Goal: Transaction & Acquisition: Download file/media

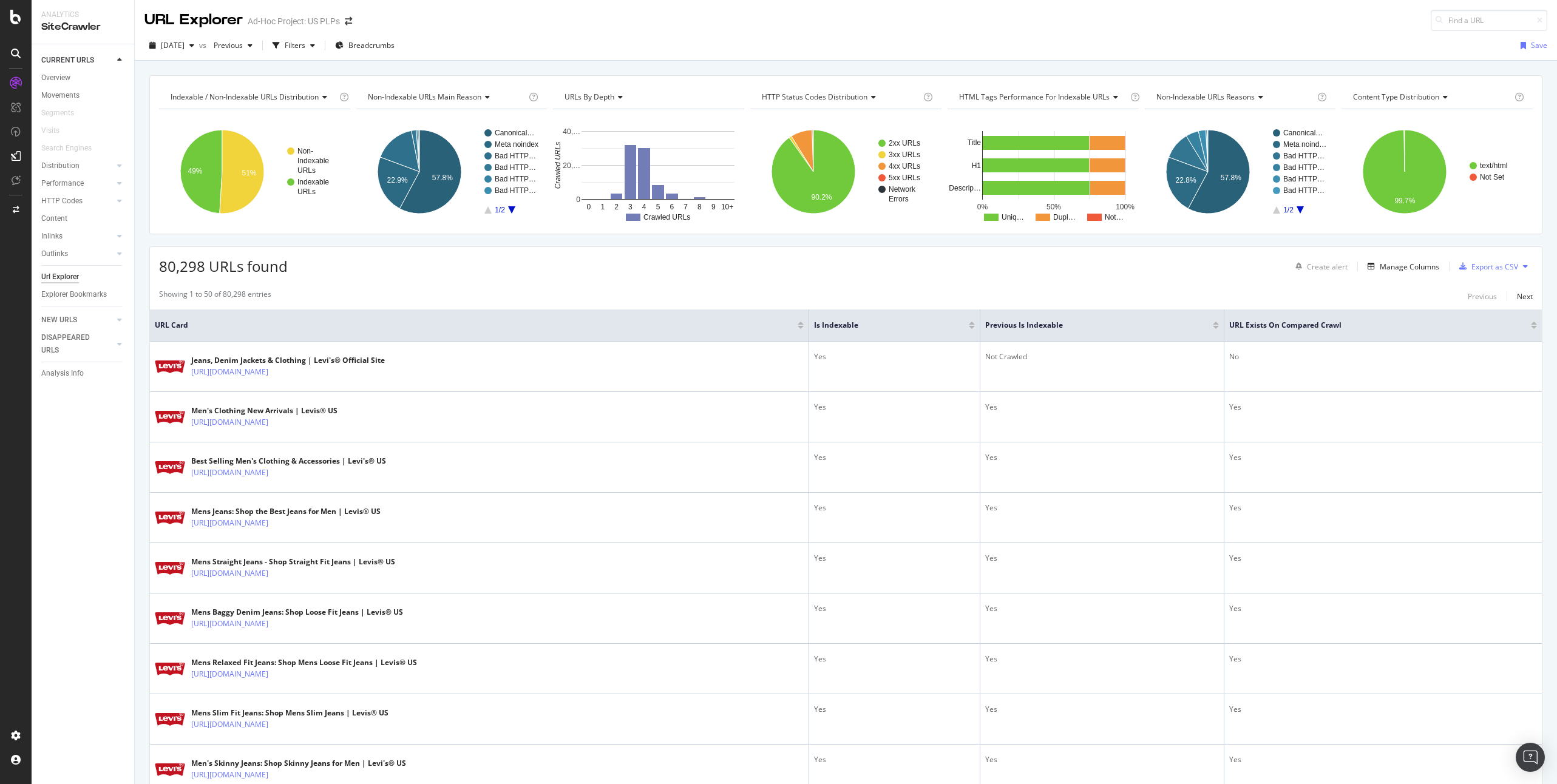
click at [566, 294] on div "Showing 1 to 50 of 80,298 entries Previous Next" at bounding box center [845, 296] width 1392 height 15
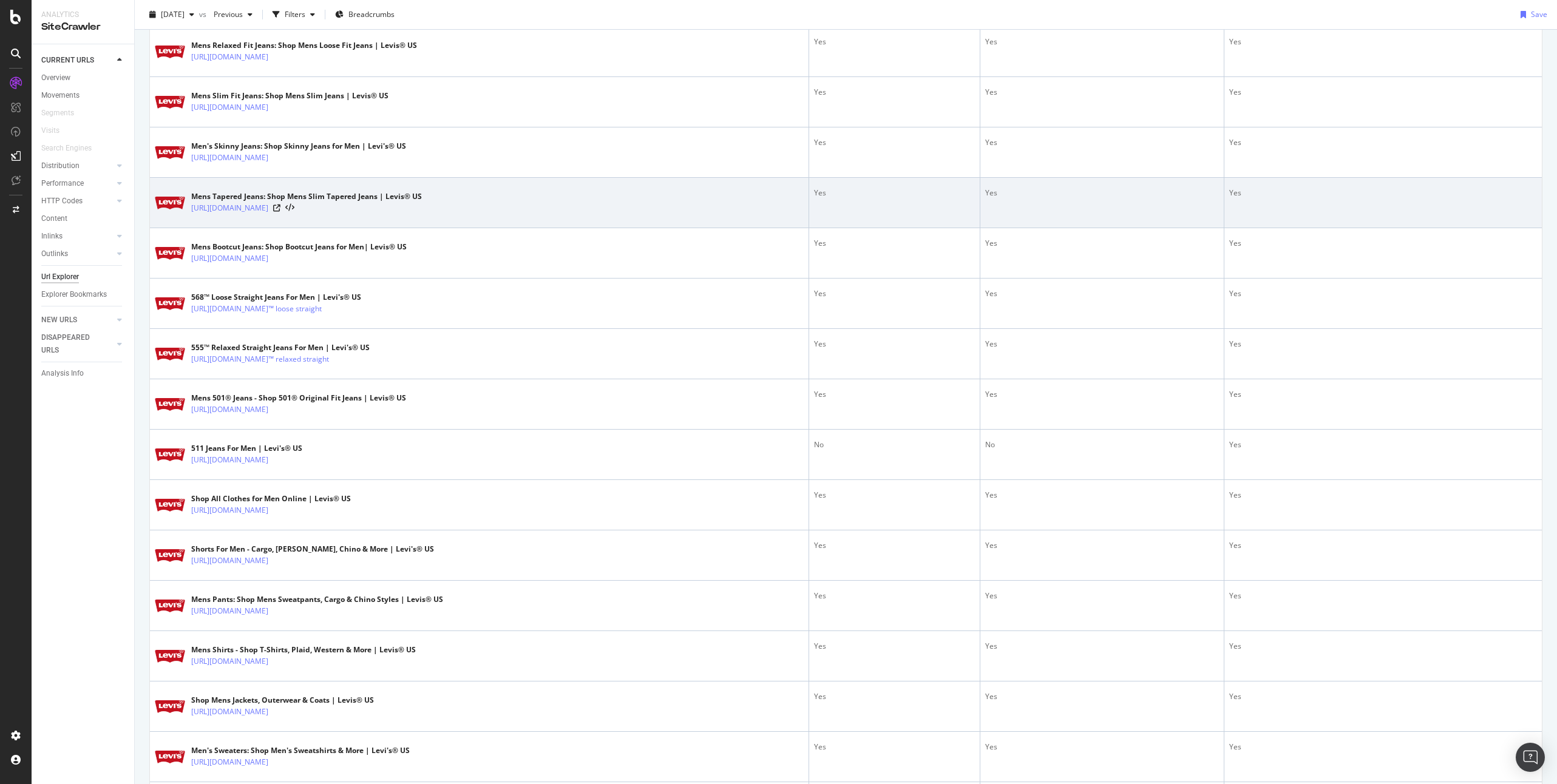
scroll to position [620, 0]
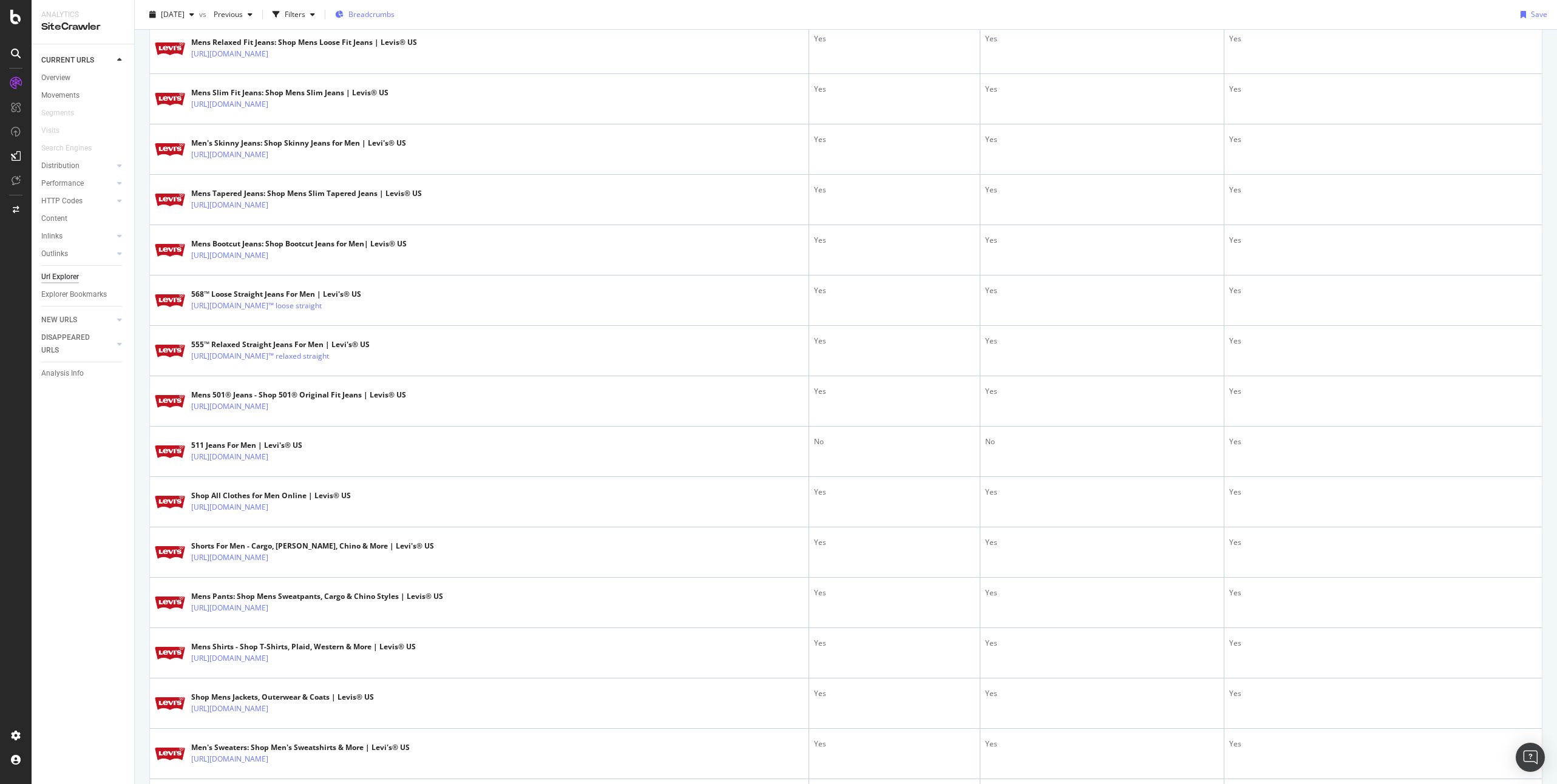
drag, startPoint x: 616, startPoint y: 307, endPoint x: 376, endPoint y: 10, distance: 381.8
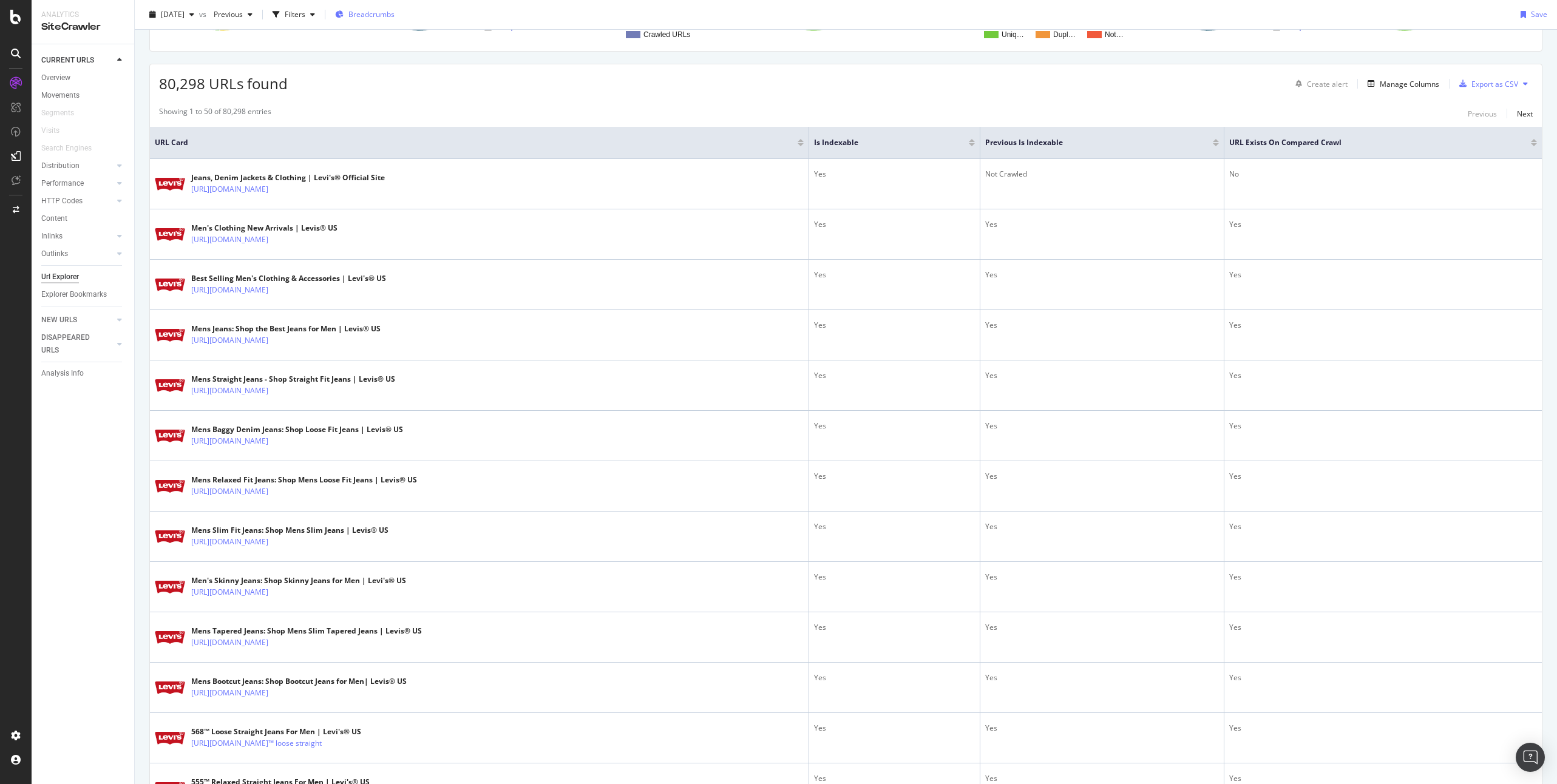
scroll to position [0, 0]
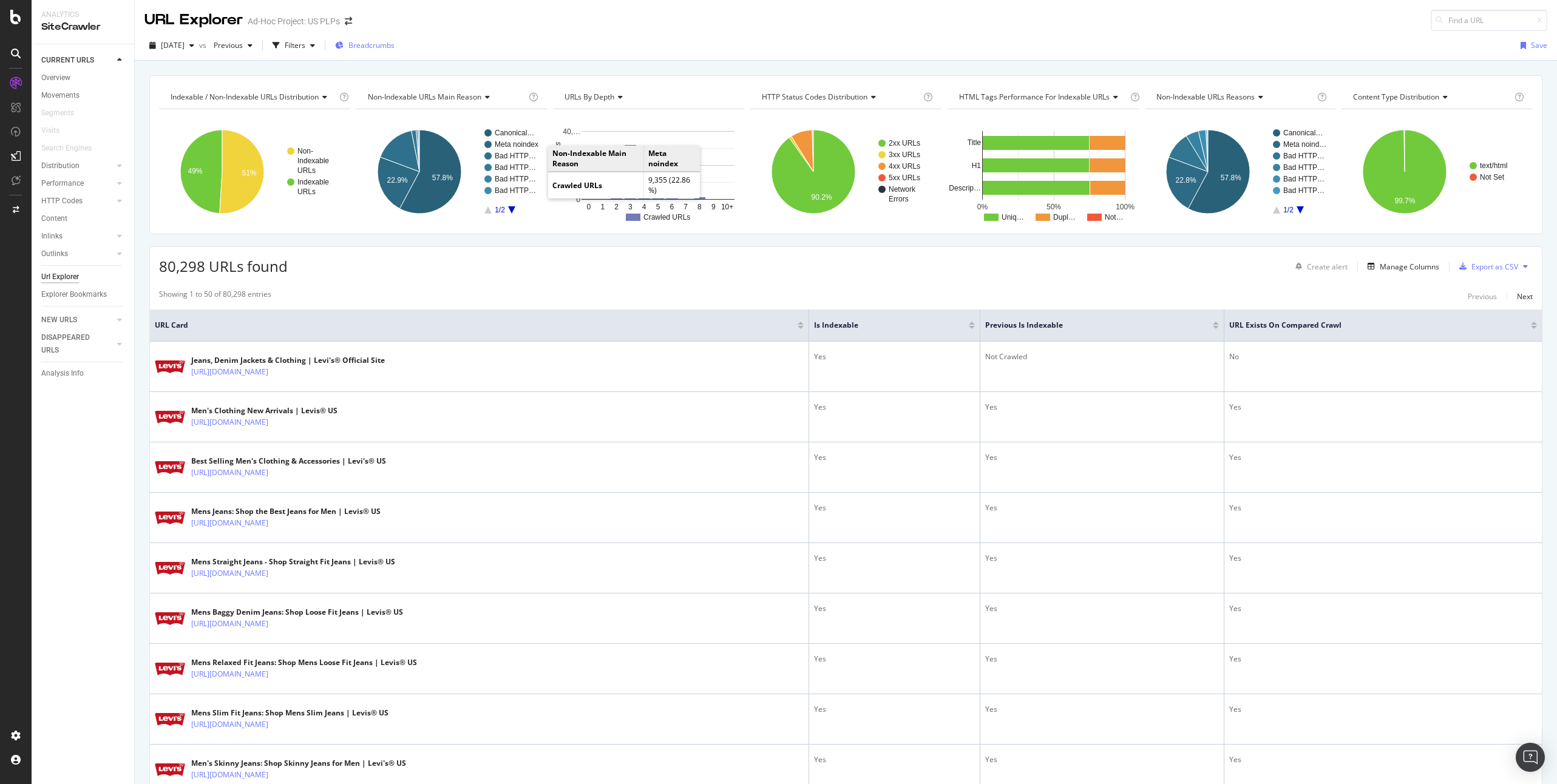
click at [394, 47] on span "Breadcrumbs" at bounding box center [372, 45] width 46 height 10
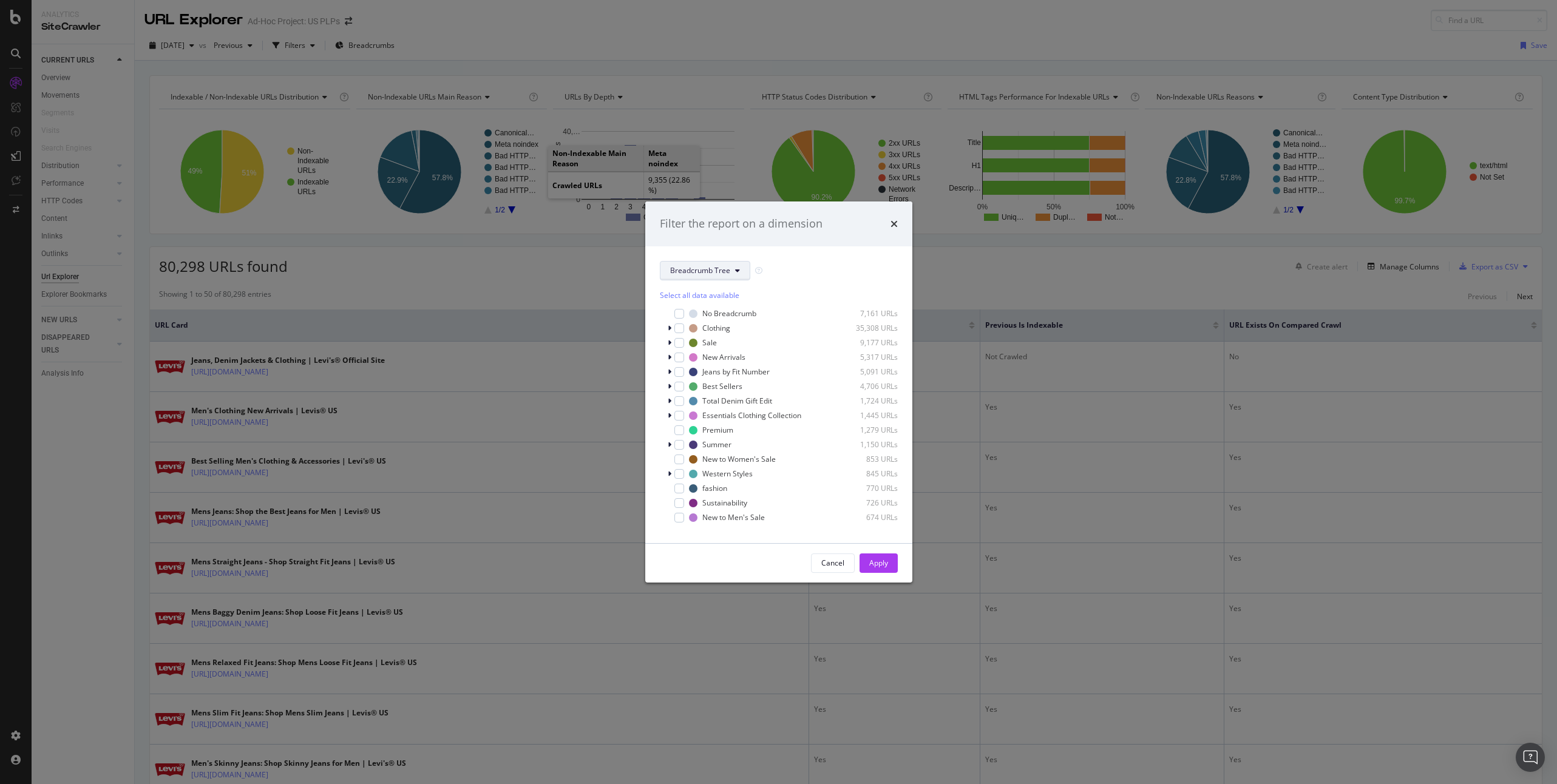
click at [726, 265] on span "Breadcrumb Tree" at bounding box center [699, 270] width 60 height 10
click at [829, 280] on div "Select all data available No Breadcrumb 7,161 URLs Clothing 35,308 URLs Sale 9,…" at bounding box center [778, 405] width 238 height 248
drag, startPoint x: 894, startPoint y: 223, endPoint x: 768, endPoint y: 224, distance: 126.0
click at [893, 223] on icon "times" at bounding box center [894, 224] width 7 height 10
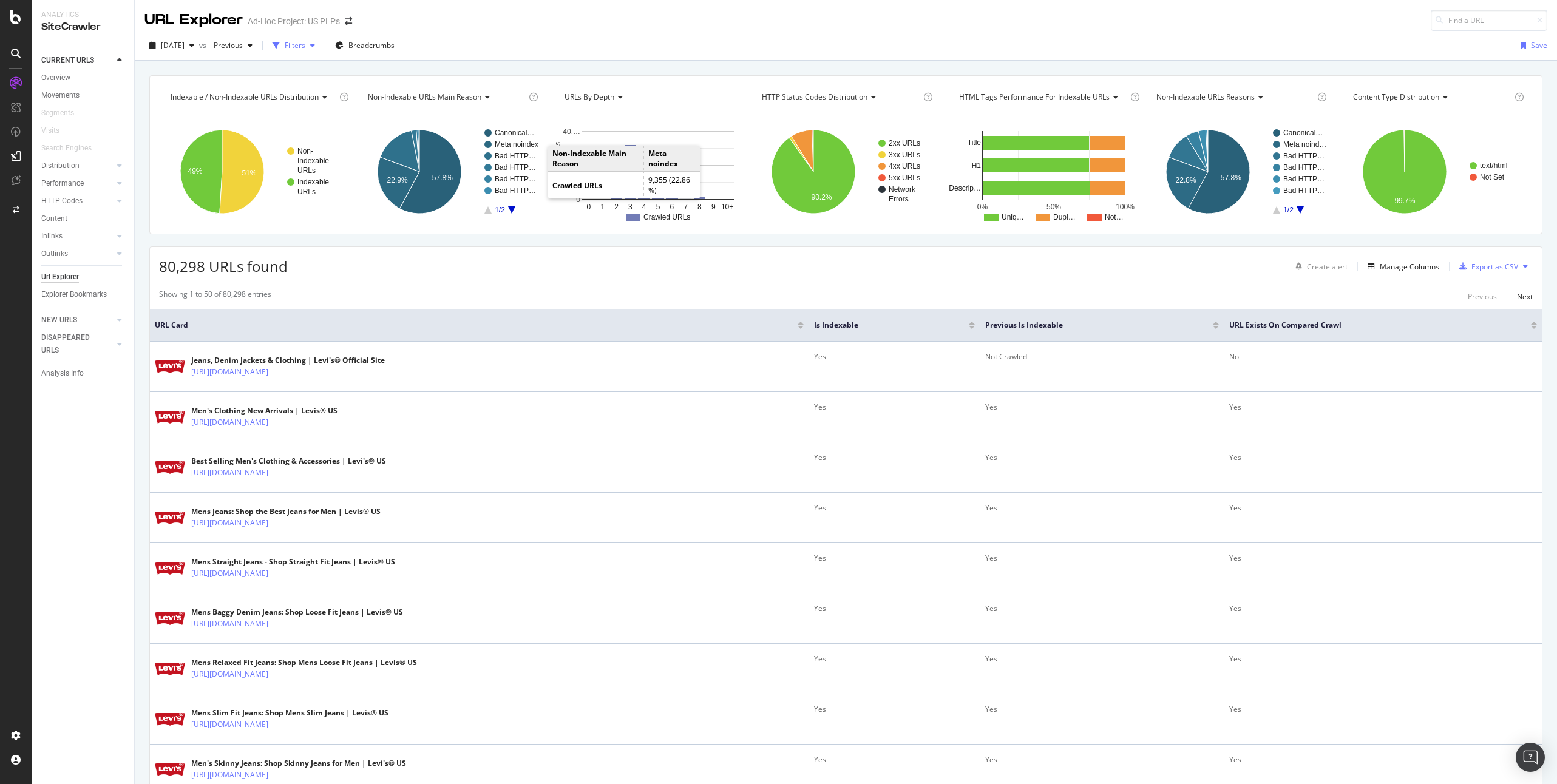
click at [284, 49] on div "button" at bounding box center [276, 46] width 17 height 17
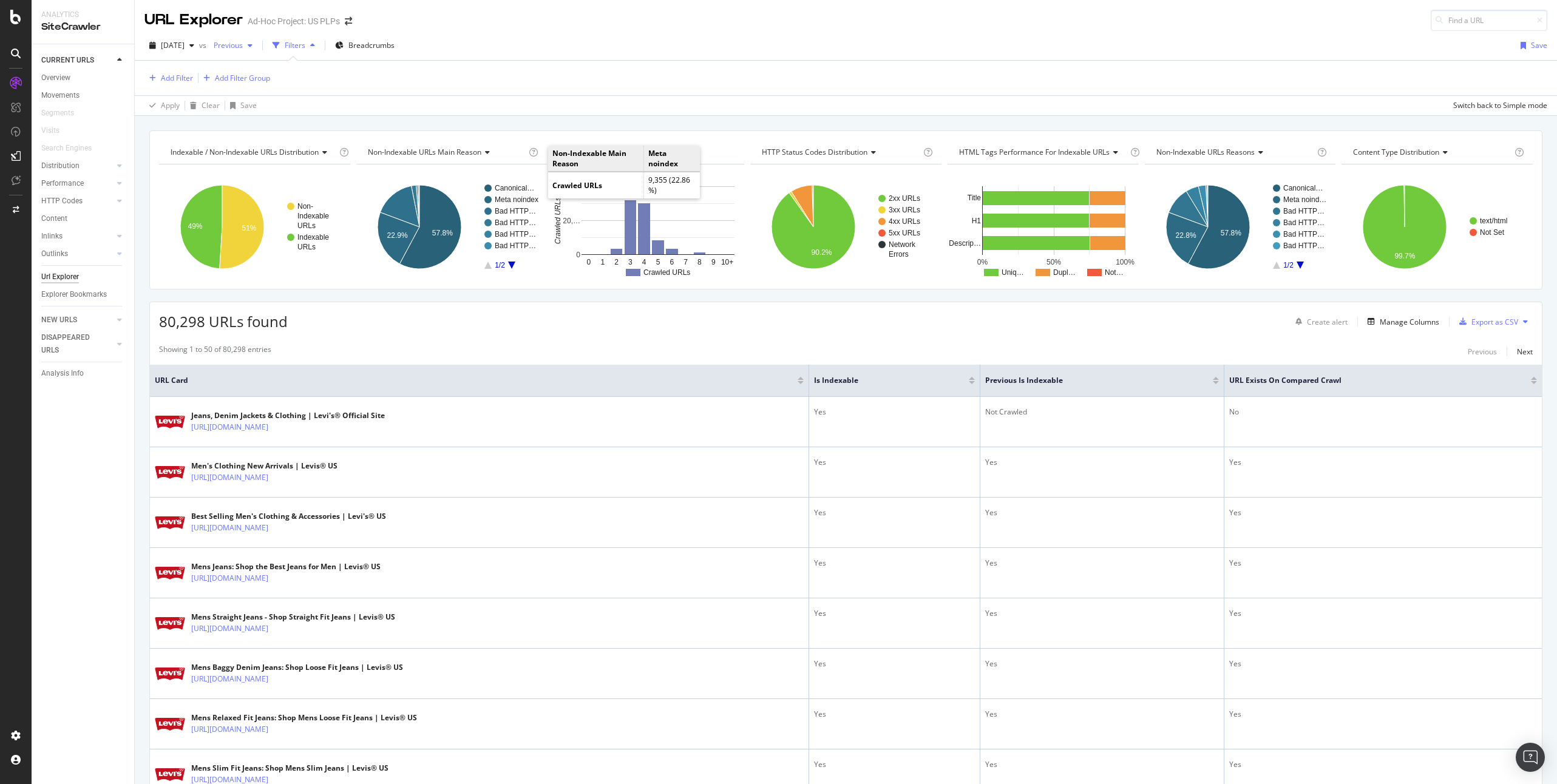
drag, startPoint x: 307, startPoint y: 48, endPoint x: 263, endPoint y: 47, distance: 44.0
click at [306, 48] on div "Filters" at bounding box center [295, 45] width 21 height 10
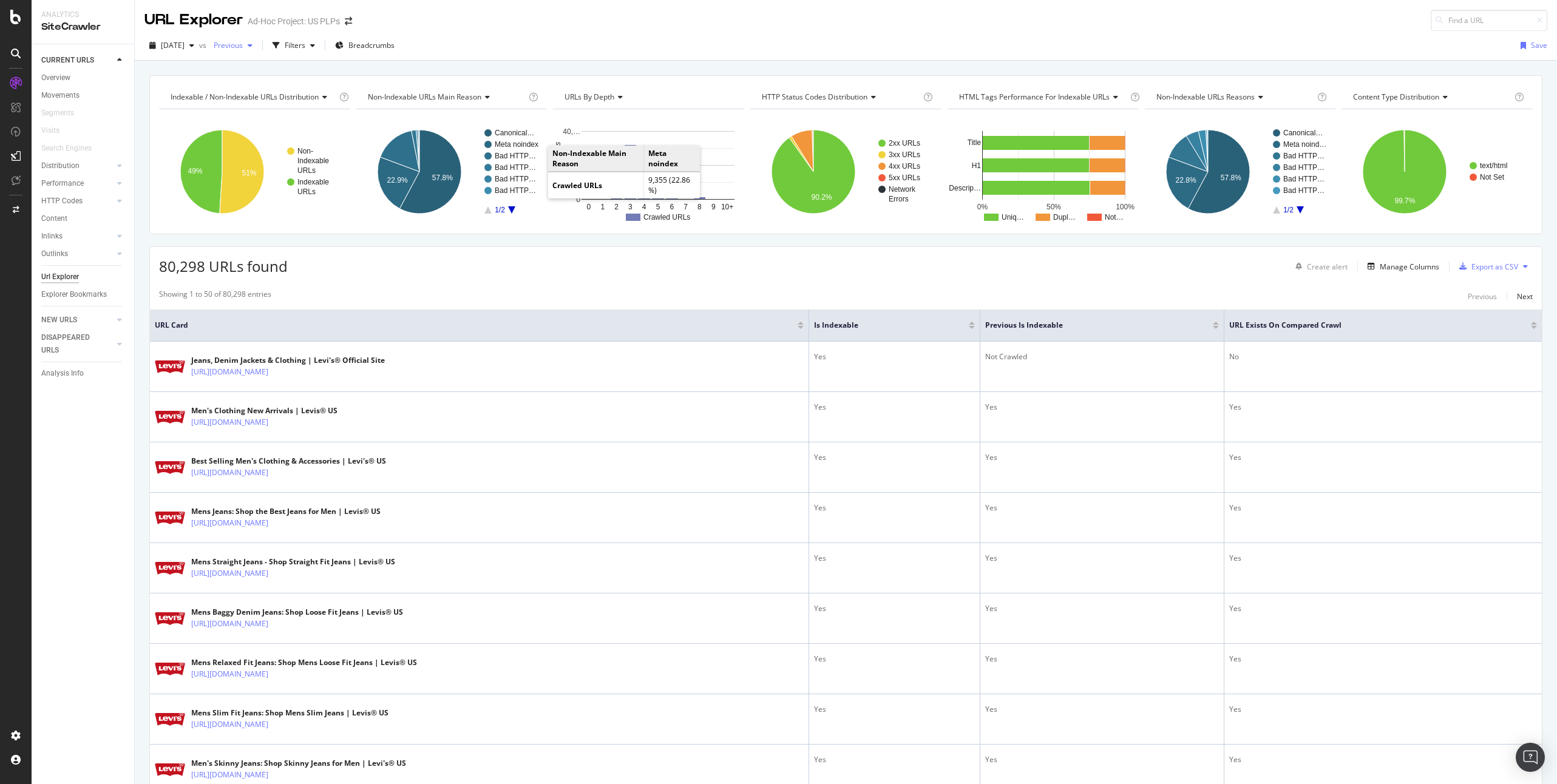
click at [243, 48] on span "Previous" at bounding box center [226, 45] width 34 height 10
click at [519, 42] on div "[DATE] vs Previous Filters Breadcrumbs Save" at bounding box center [845, 48] width 1422 height 24
click at [243, 45] on span "Previous" at bounding box center [226, 45] width 34 height 10
click at [544, 26] on div "URL Explorer Ad-Hoc Project: US PLPs" at bounding box center [845, 15] width 1422 height 31
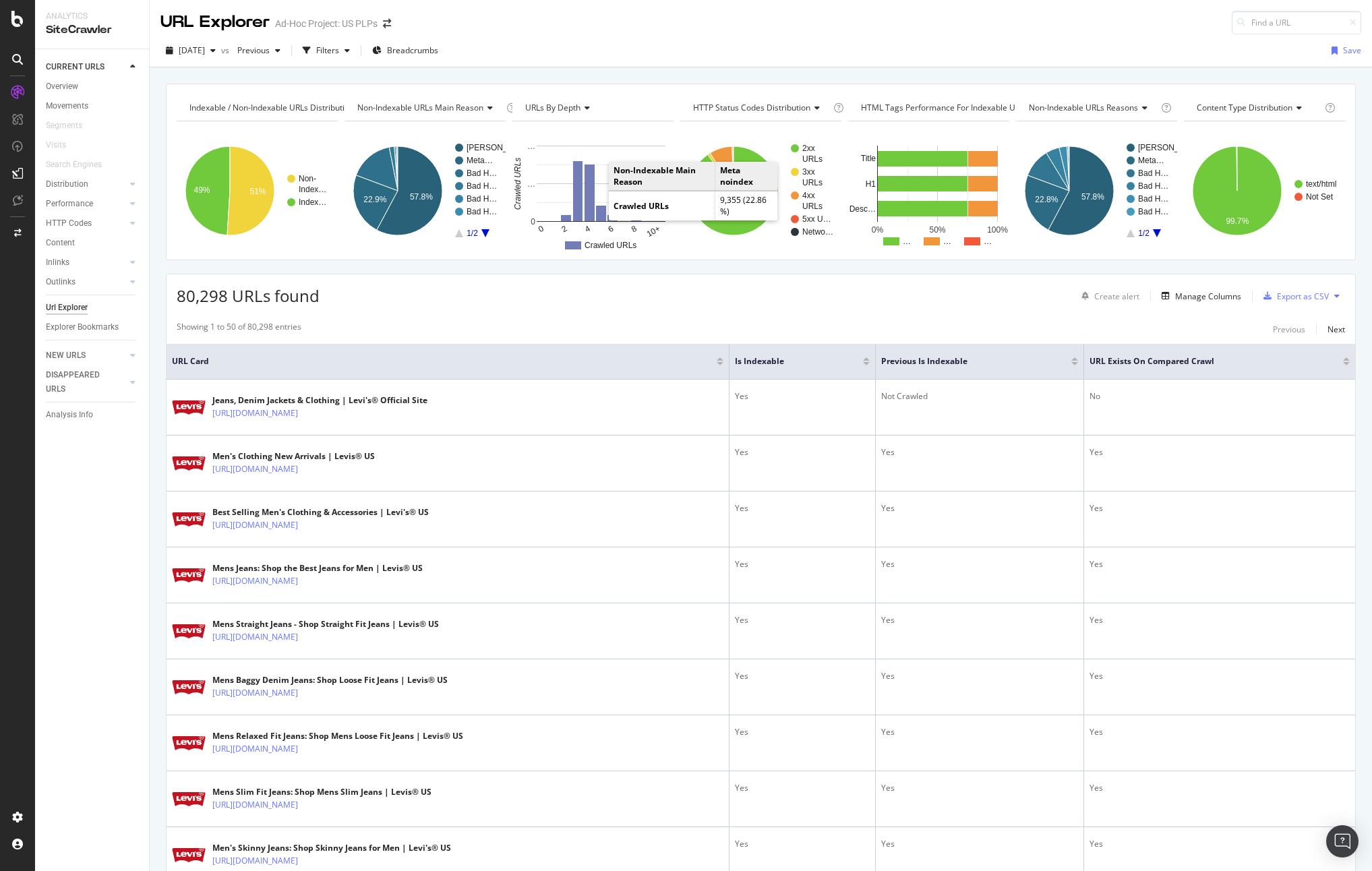
scroll to position [1, 0]
click at [1196, 290] on div "Manage Columns" at bounding box center [1208, 296] width 66 height 11
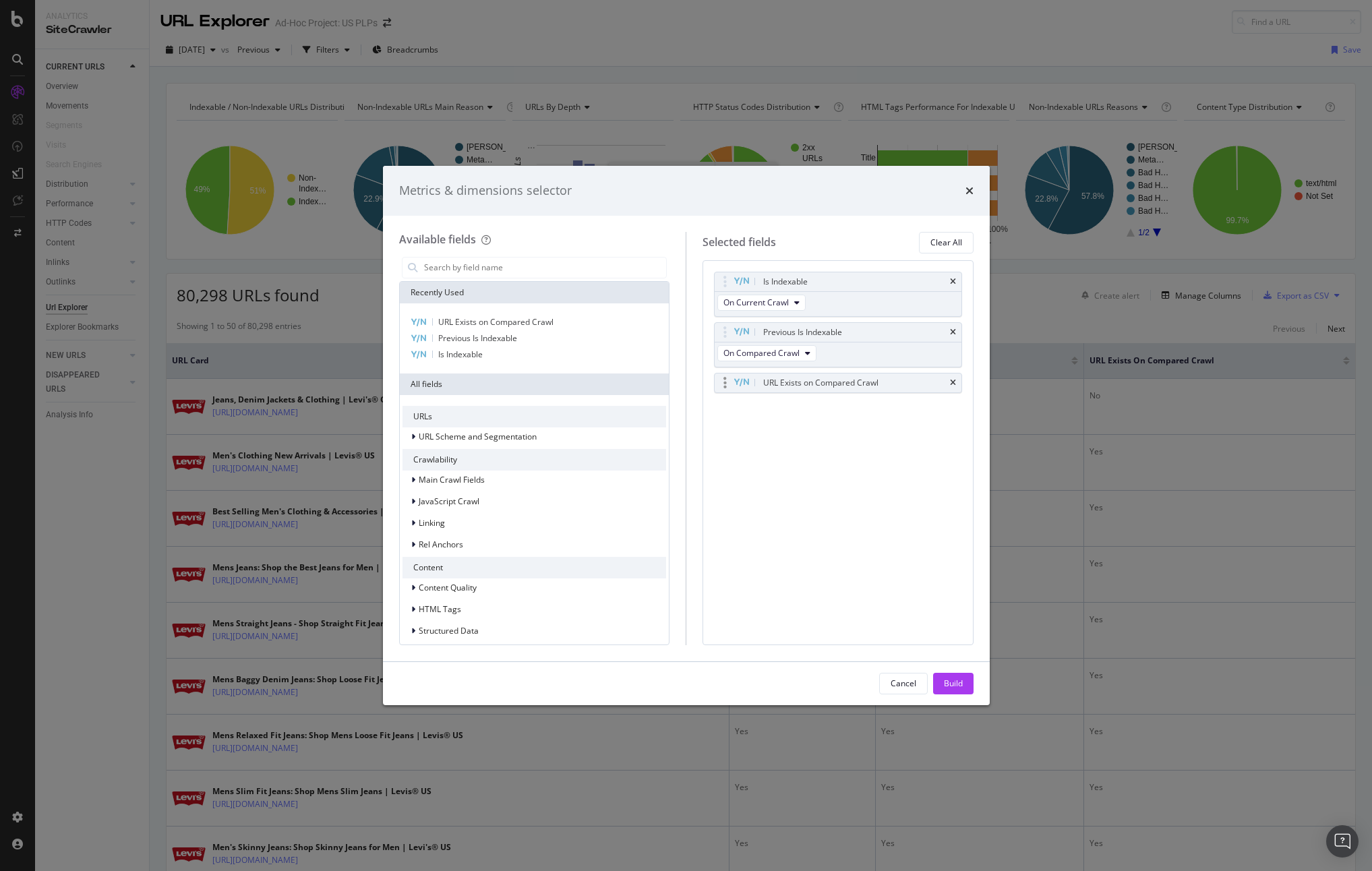
click at [958, 379] on div "URL Exists on Compared Crawl" at bounding box center [837, 383] width 247 height 19
click at [955, 332] on icon "times" at bounding box center [953, 332] width 6 height 8
click at [953, 284] on icon "times" at bounding box center [953, 282] width 6 height 8
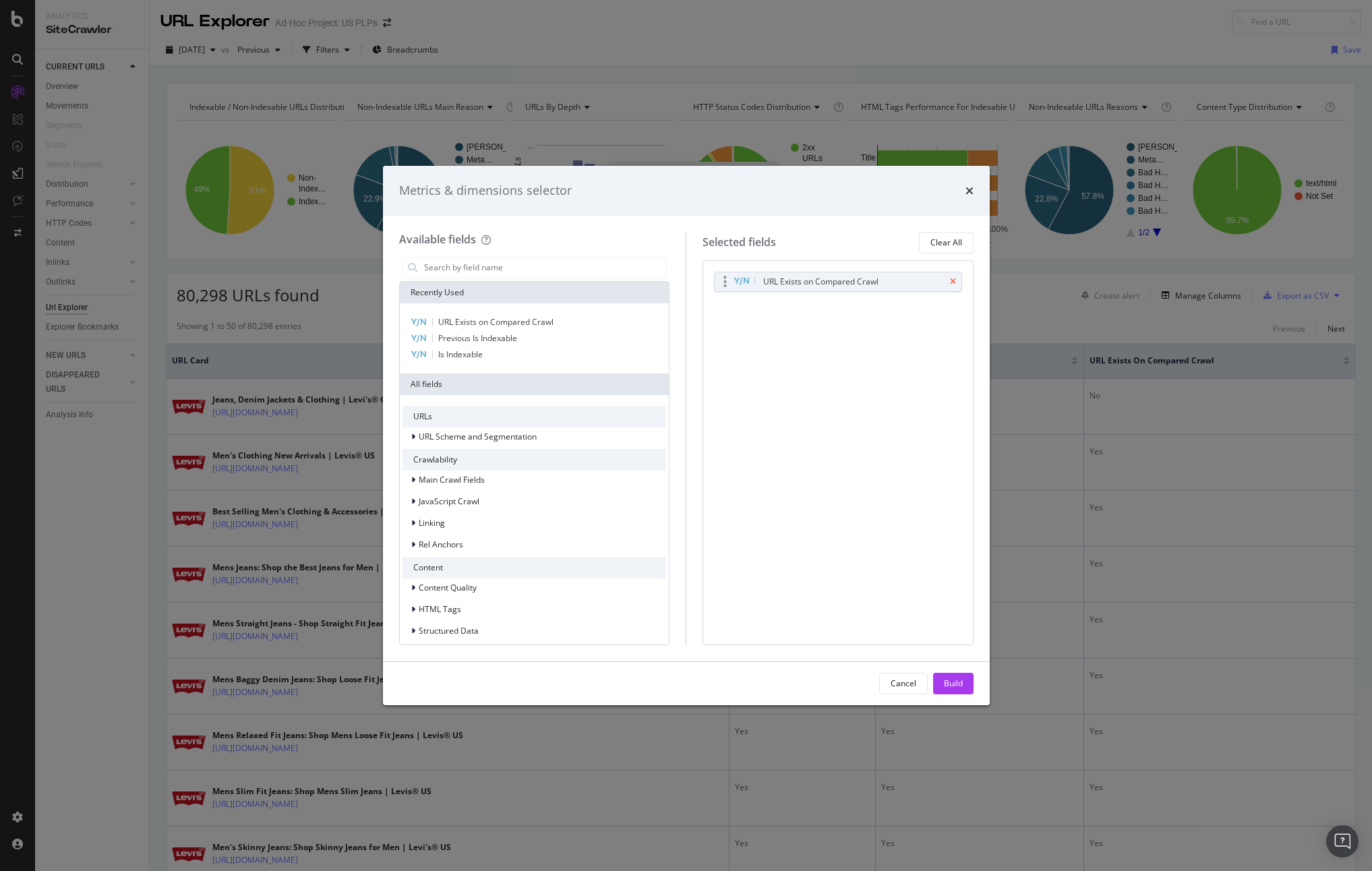
click at [954, 281] on icon "times" at bounding box center [953, 282] width 6 height 8
click at [964, 688] on button "Build" at bounding box center [953, 683] width 41 height 21
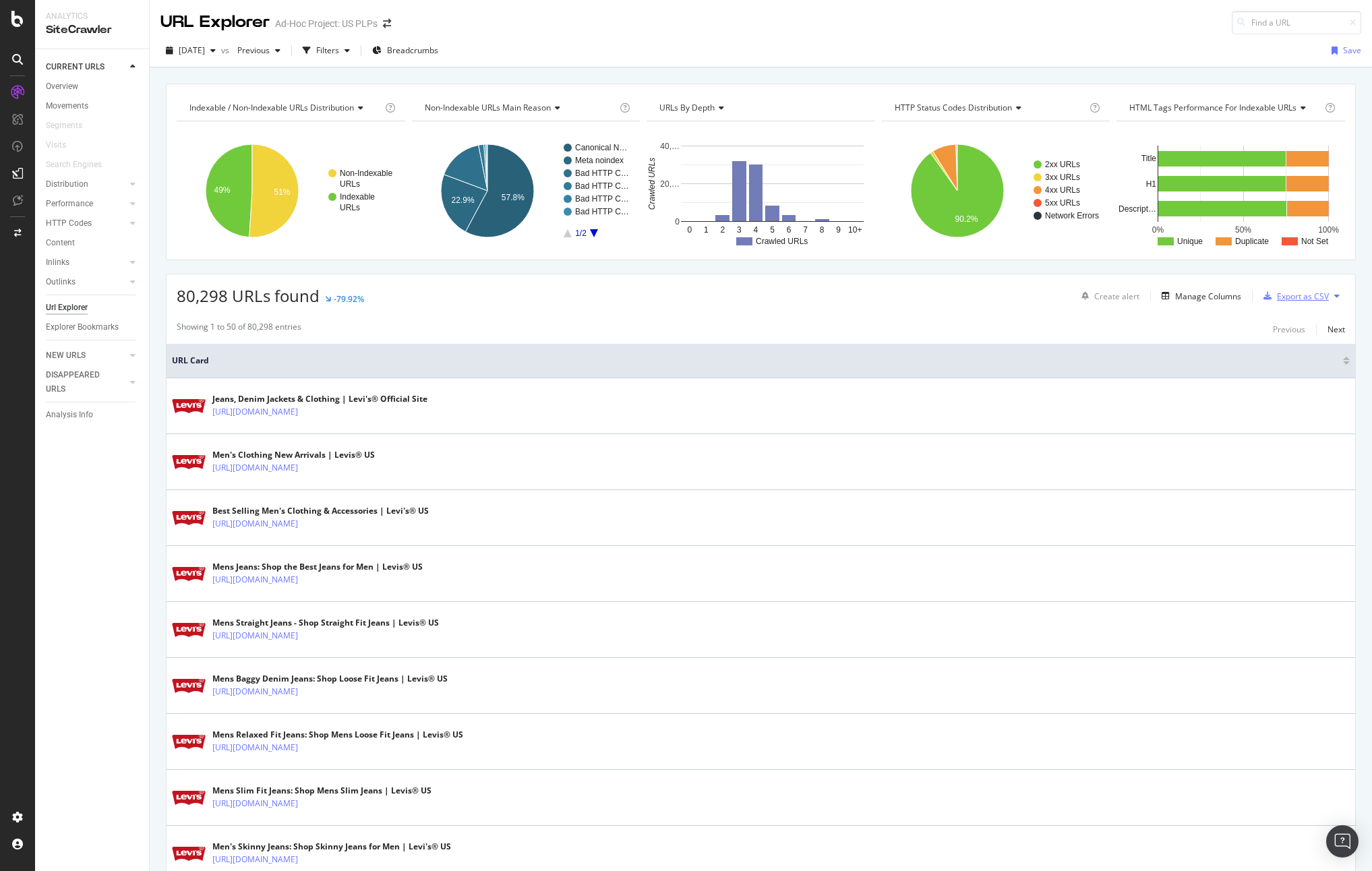
click at [1293, 293] on div "Export as CSV" at bounding box center [1303, 297] width 52 height 11
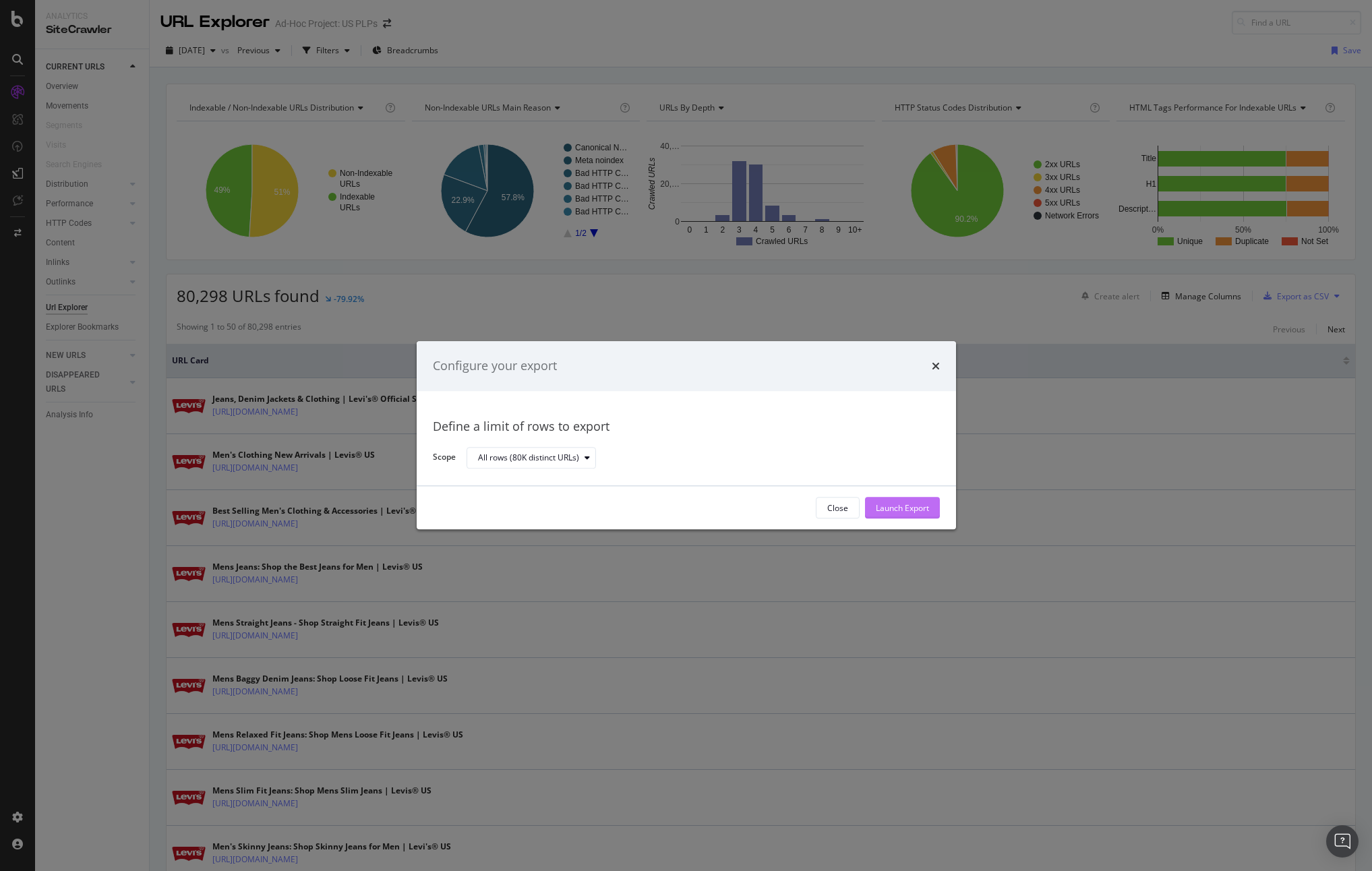
click at [885, 507] on div "Launch Export" at bounding box center [902, 508] width 54 height 11
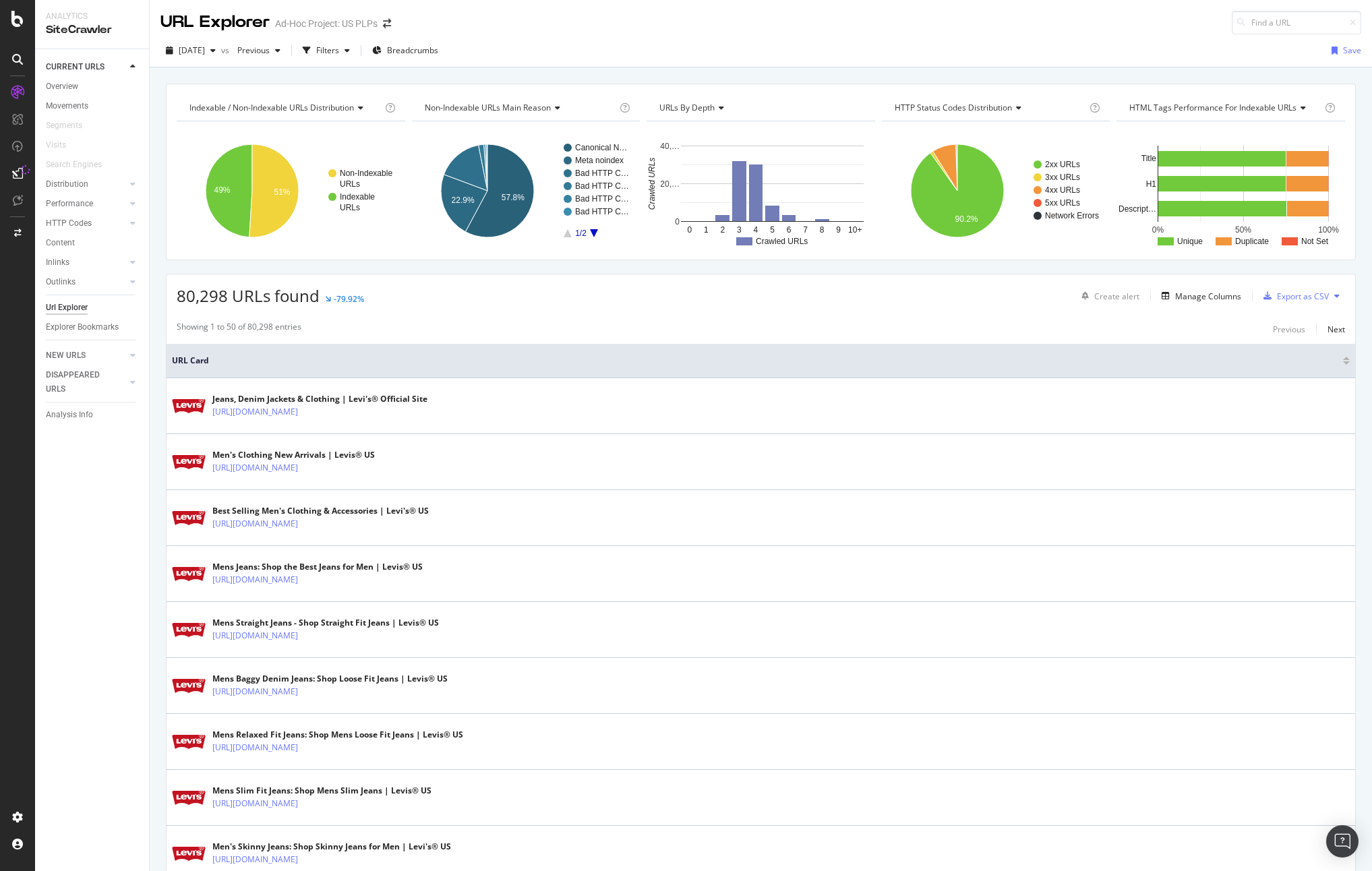
click at [708, 294] on div "80,298 URLs found -79.92% Create alert Manage Columns Export as CSV" at bounding box center [760, 291] width 1188 height 33
drag, startPoint x: 676, startPoint y: 317, endPoint x: 685, endPoint y: 316, distance: 9.1
click at [798, 306] on div "80,298 URLs found -79.92% Create alert Manage Columns Export as CSV" at bounding box center [760, 291] width 1188 height 33
click at [571, 322] on div "Showing 1 to 50 of 80,298 entries Previous Next" at bounding box center [760, 329] width 1188 height 16
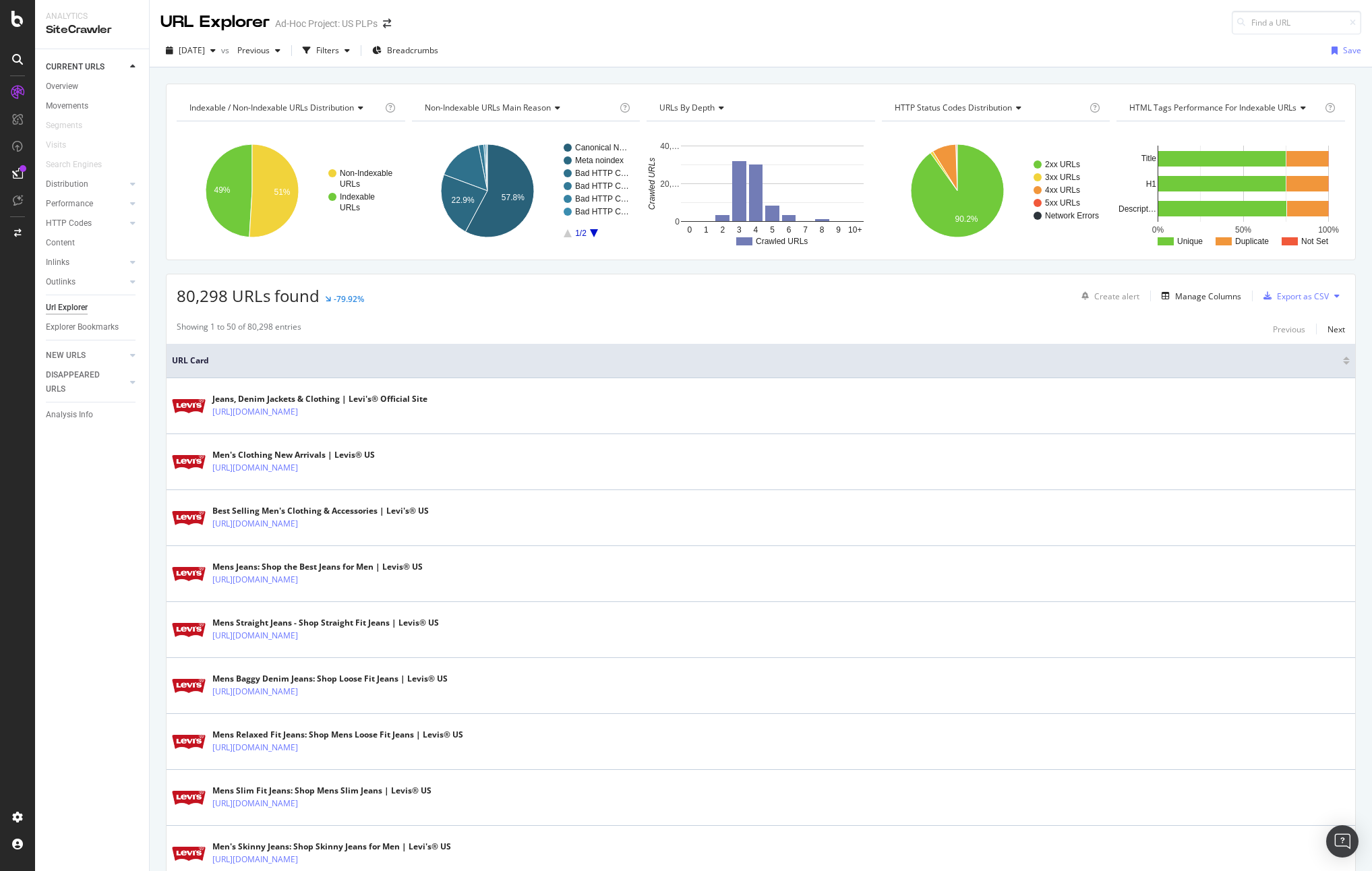
drag, startPoint x: 973, startPoint y: 298, endPoint x: 1045, endPoint y: 299, distance: 72.0
click at [973, 298] on div "80,298 URLs found -79.92% Create alert Manage Columns Export as CSV" at bounding box center [760, 291] width 1188 height 33
click at [1284, 295] on div "Export as CSV" at bounding box center [1303, 297] width 52 height 11
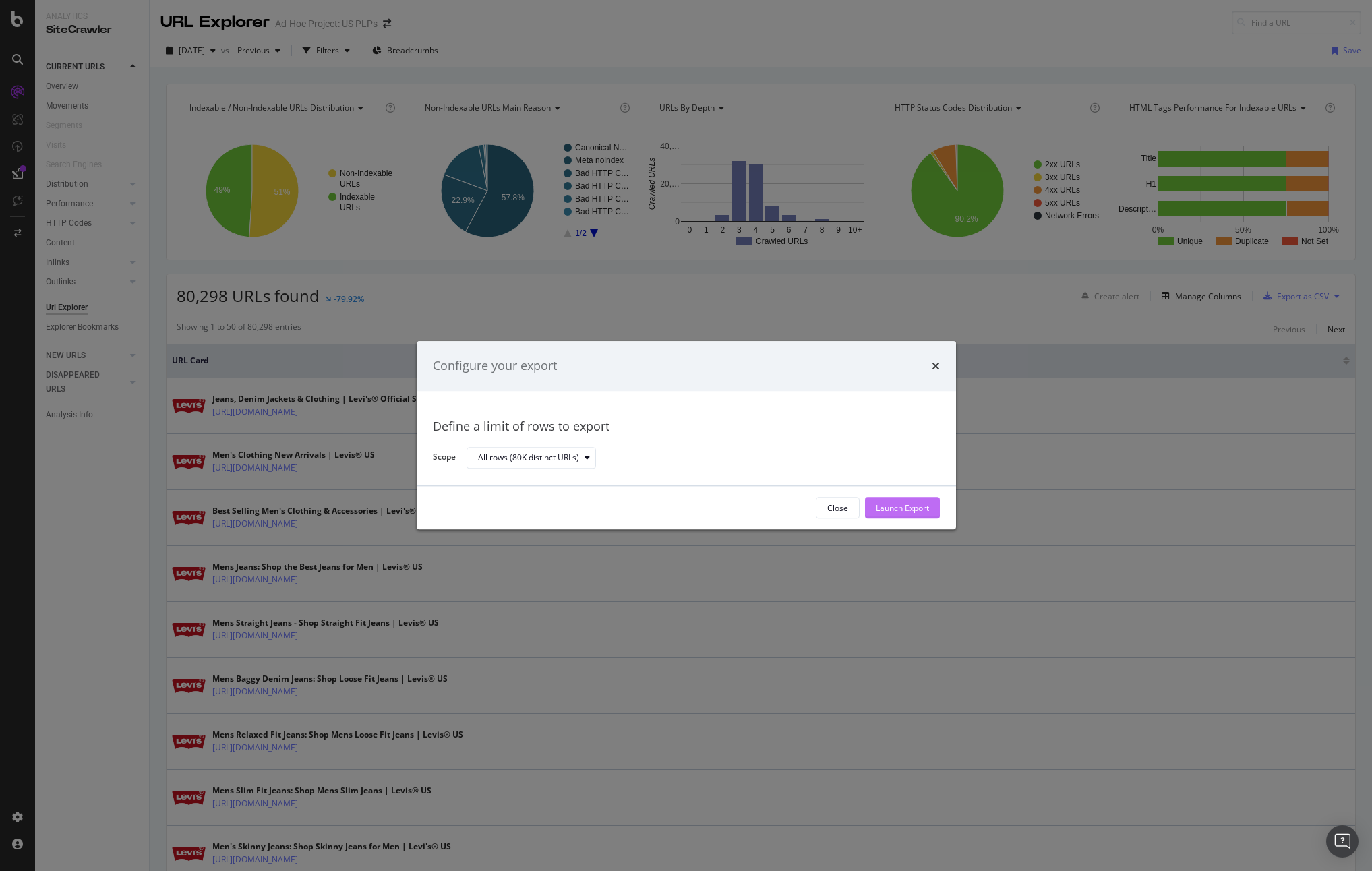
click at [888, 514] on div "Launch Export" at bounding box center [902, 508] width 54 height 20
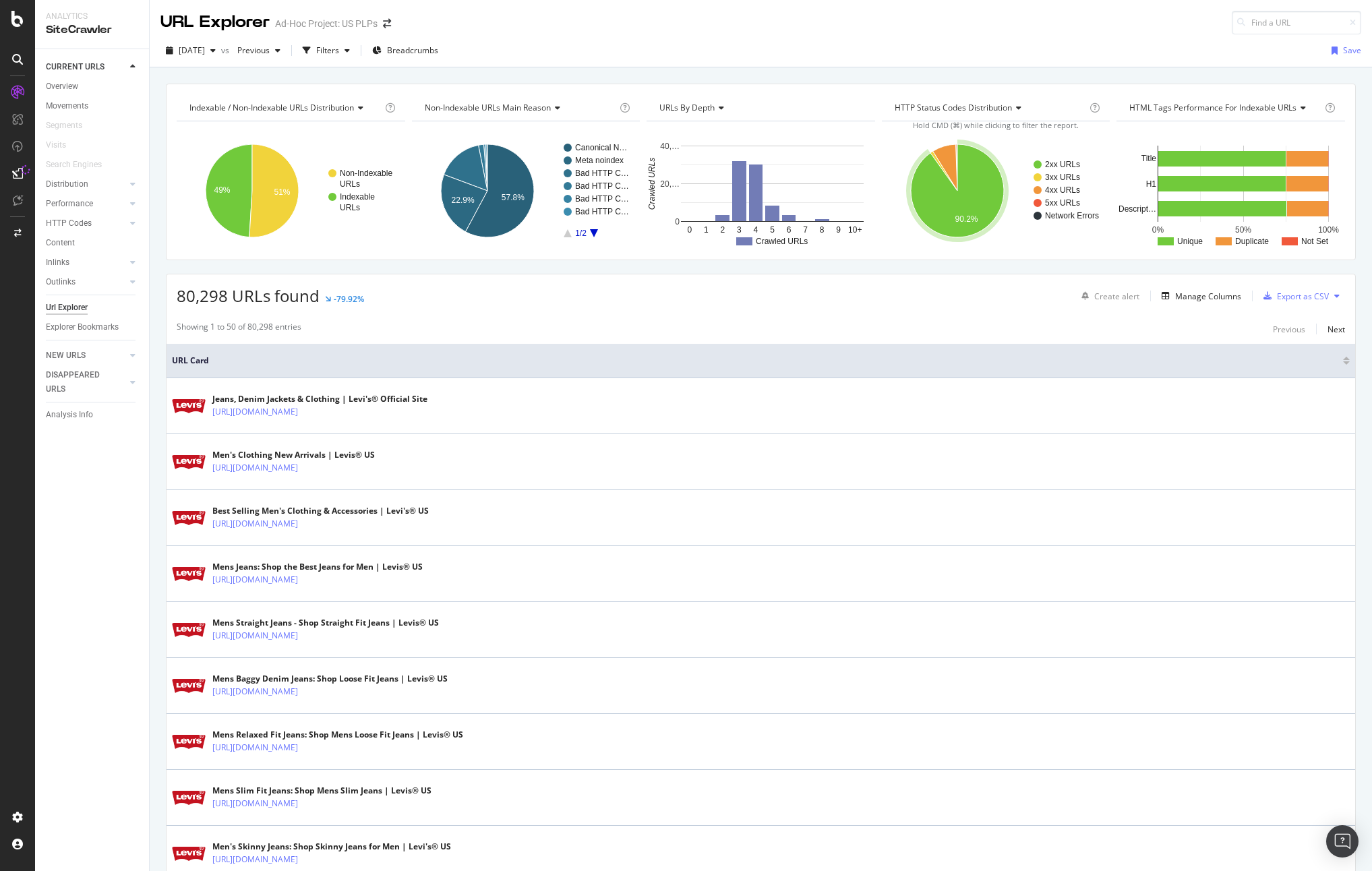
click at [852, 298] on div "80,298 URLs found -79.92% Create alert Manage Columns Export as CSV" at bounding box center [760, 291] width 1188 height 33
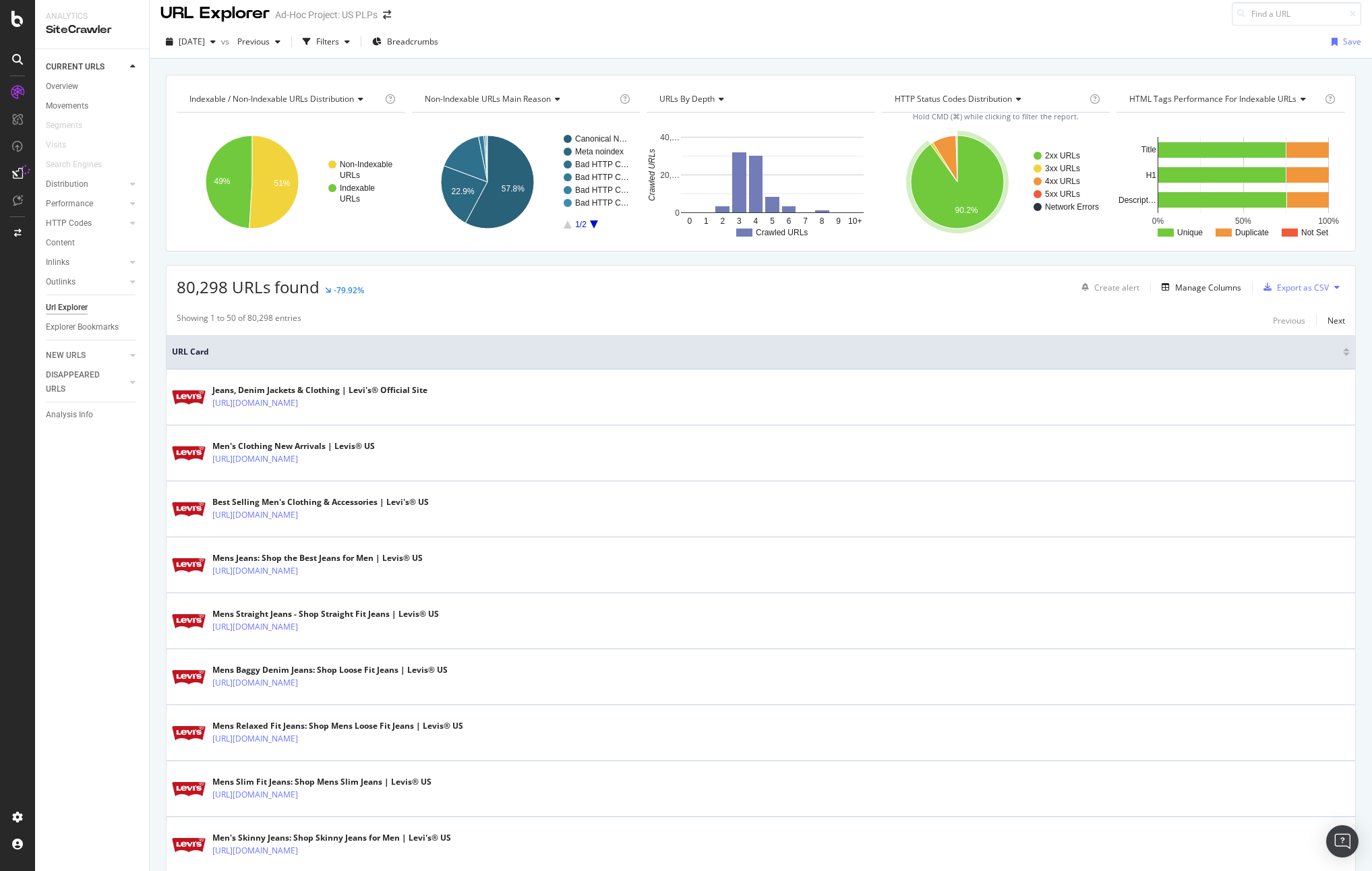
scroll to position [9, 0]
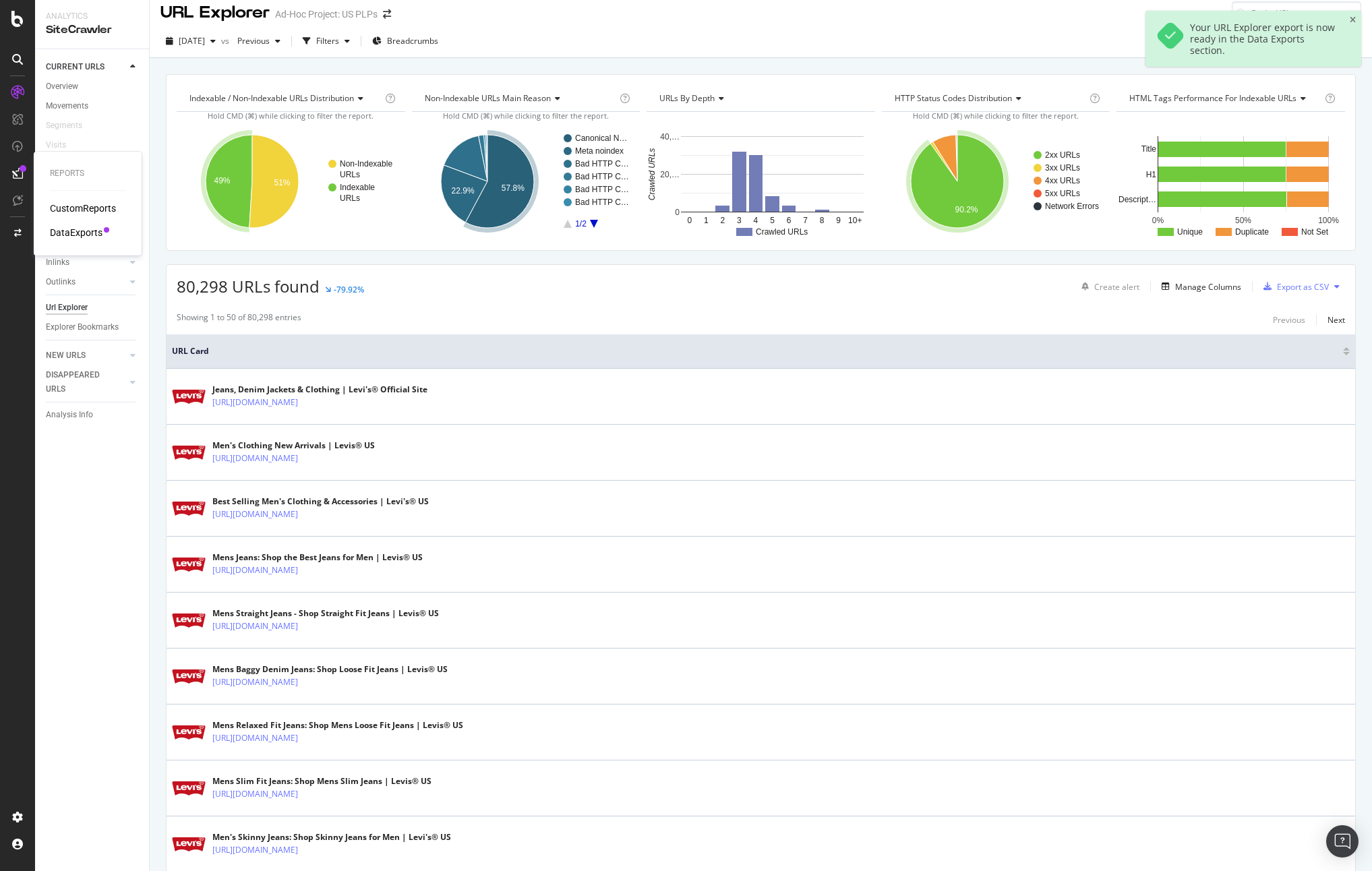
click at [70, 233] on div "DataExports" at bounding box center [76, 232] width 53 height 14
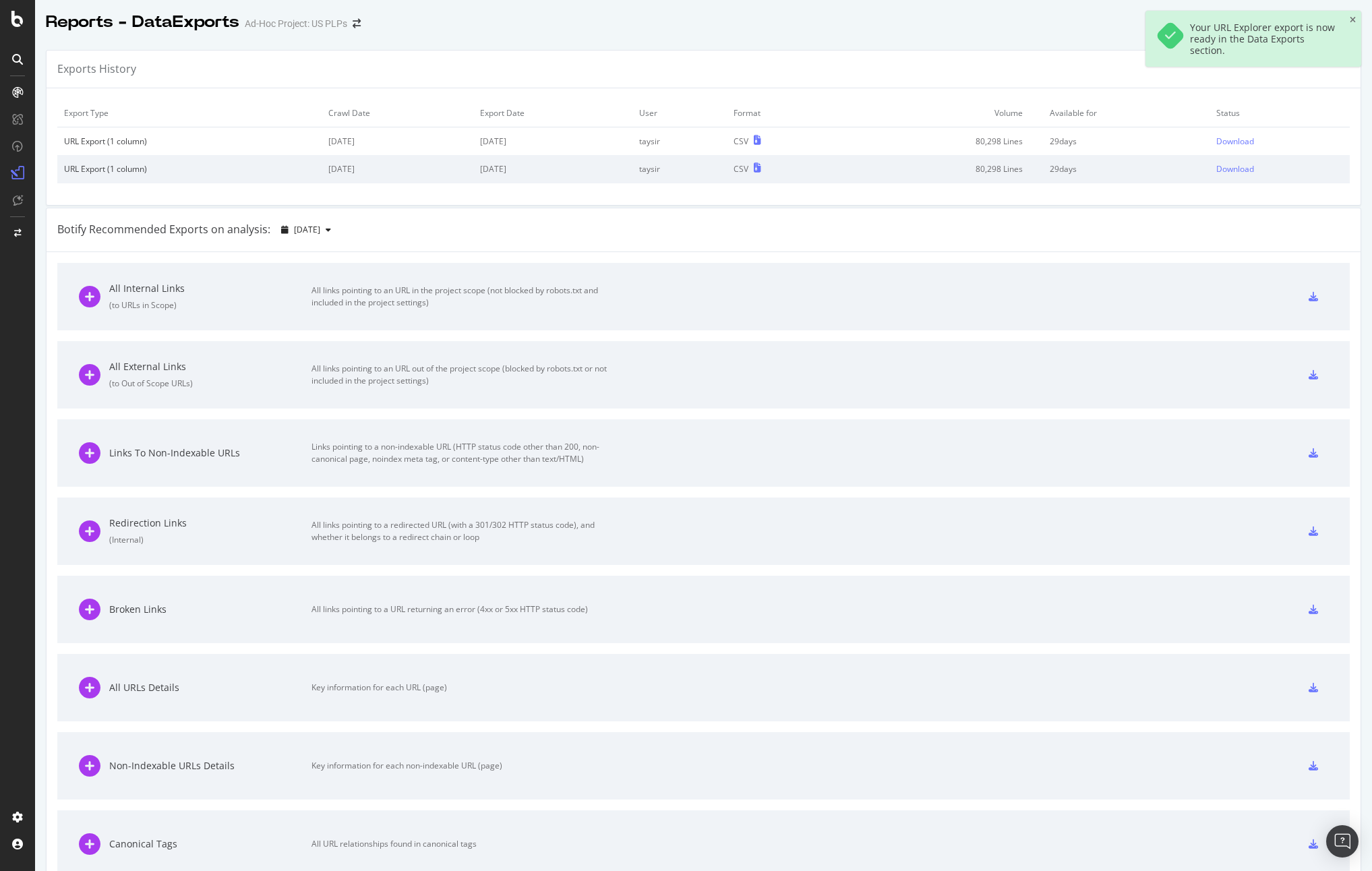
click at [531, 229] on div "Botify Recommended Exports on analysis: [DATE]" at bounding box center [703, 230] width 1314 height 44
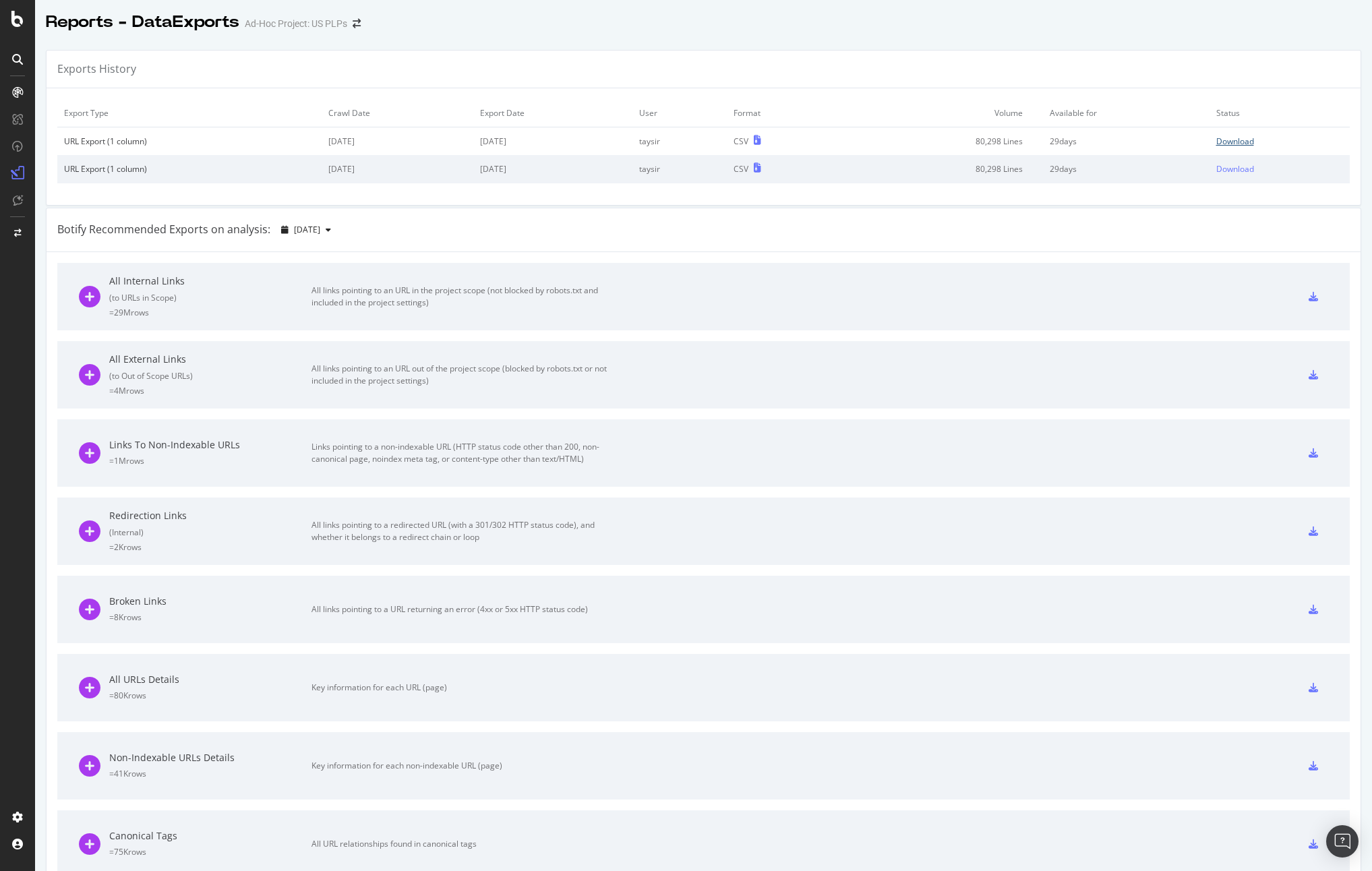
click at [1232, 144] on div "Download" at bounding box center [1235, 141] width 38 height 11
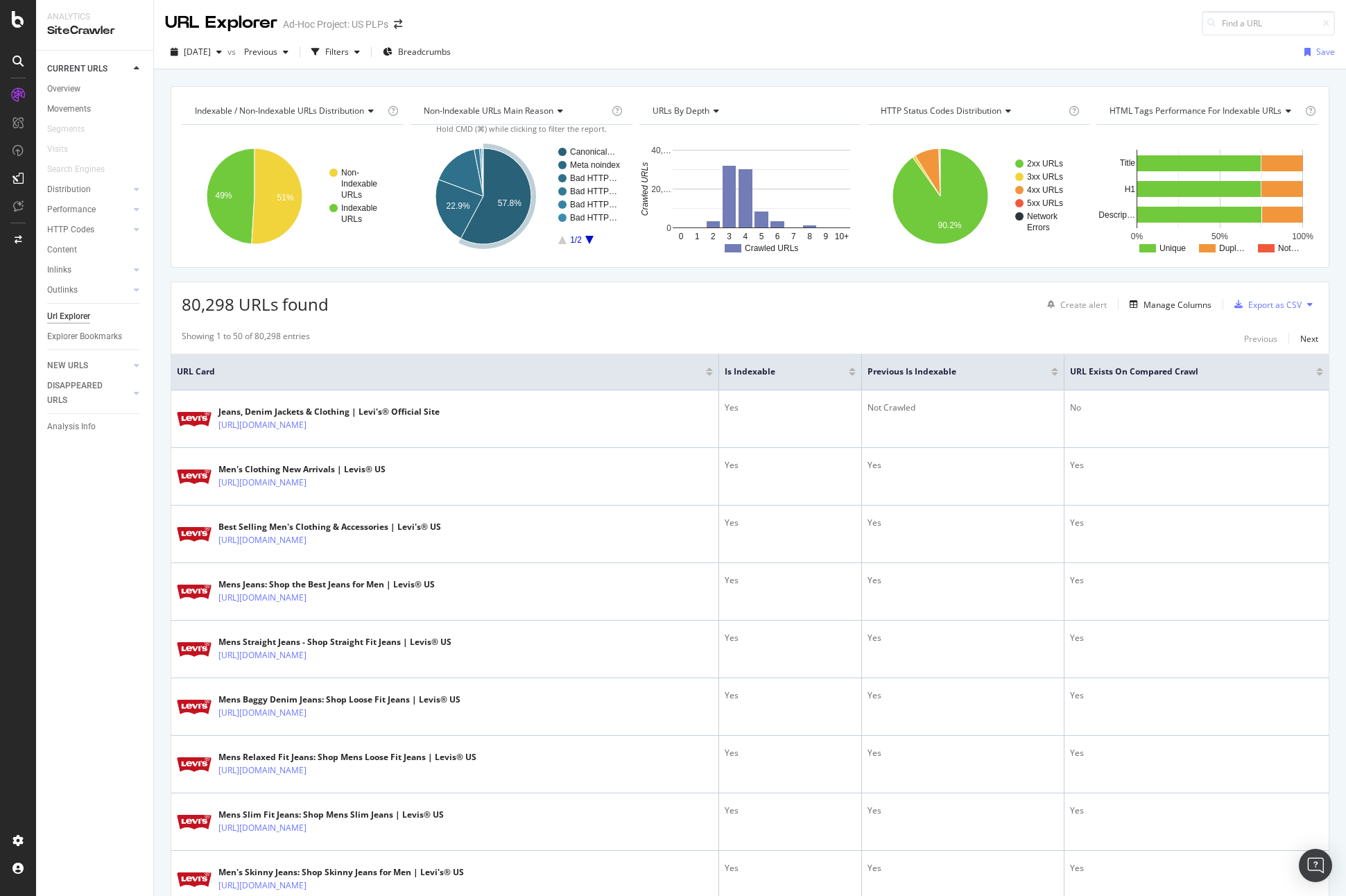
click at [733, 343] on div "Showing 1 to 50 of 80,298 entries Previous Next" at bounding box center [750, 338] width 1158 height 17
click at [68, 130] on div "SiteCrawler" at bounding box center [76, 131] width 49 height 14
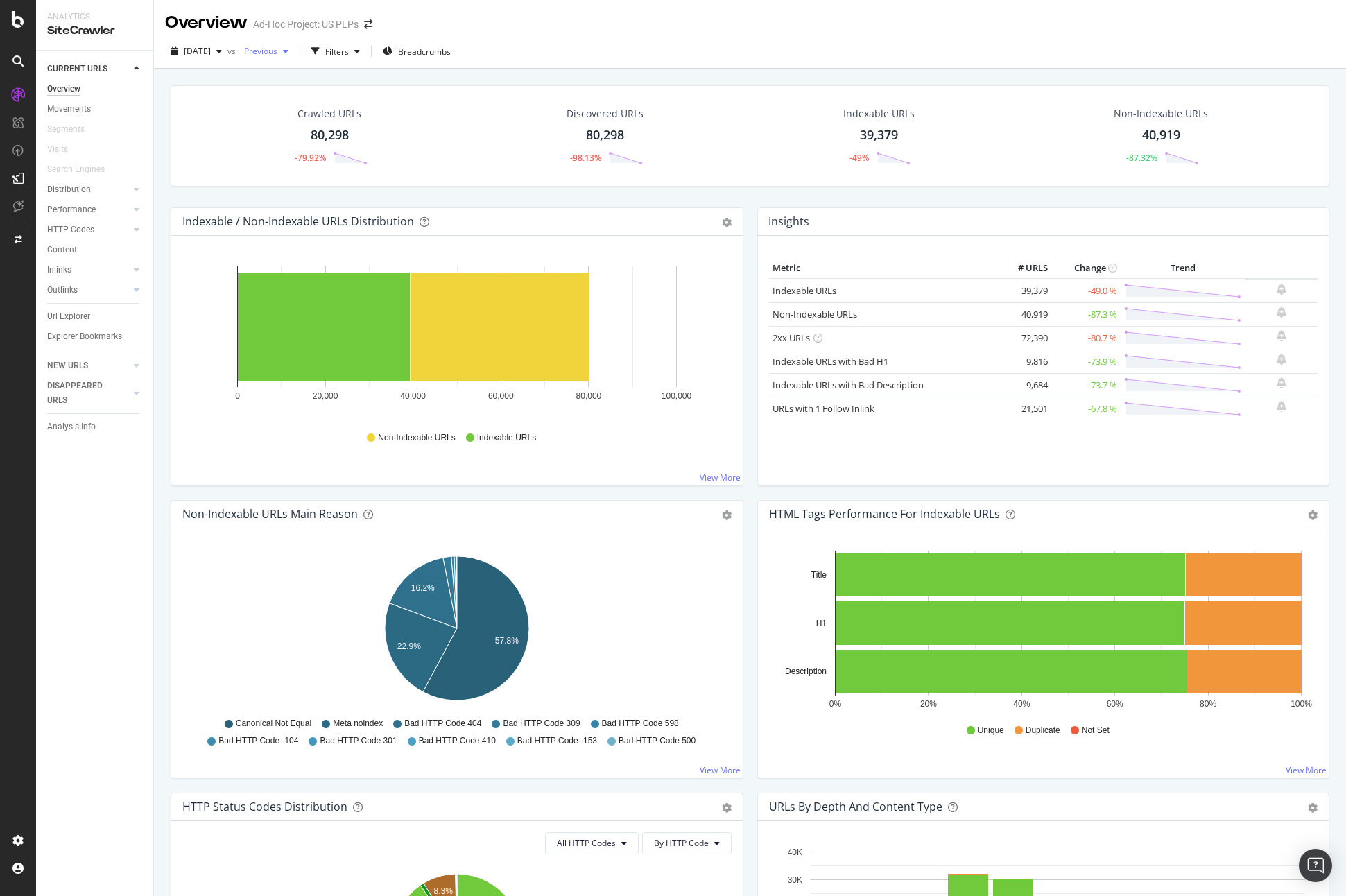
click at [277, 51] on span "Previous" at bounding box center [258, 51] width 39 height 12
click at [635, 19] on div "Overview Ad-Hoc Project: US PLPs" at bounding box center [750, 17] width 1192 height 35
click at [18, 21] on icon at bounding box center [18, 19] width 12 height 17
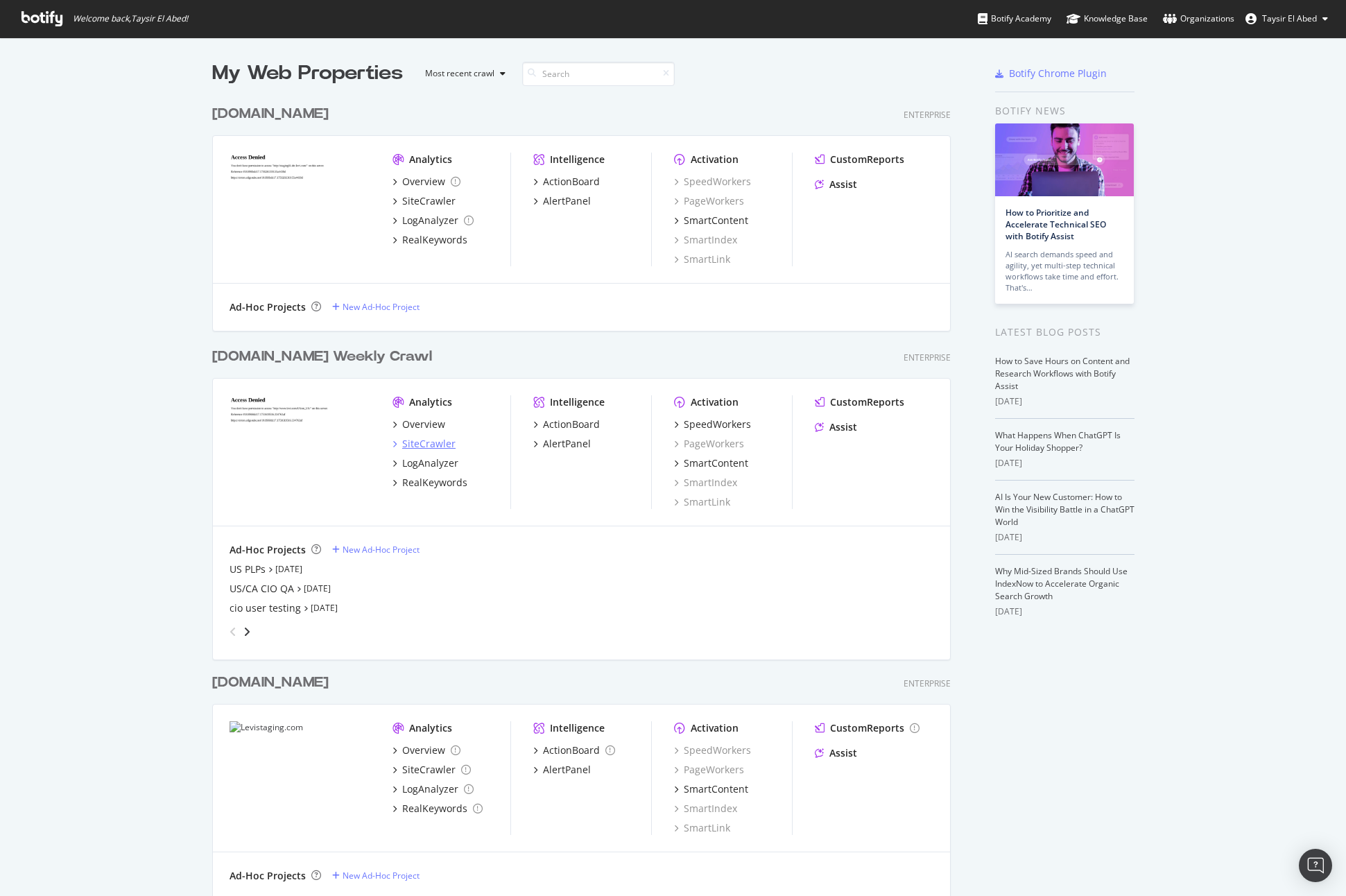
click at [426, 441] on div "SiteCrawler" at bounding box center [429, 443] width 54 height 14
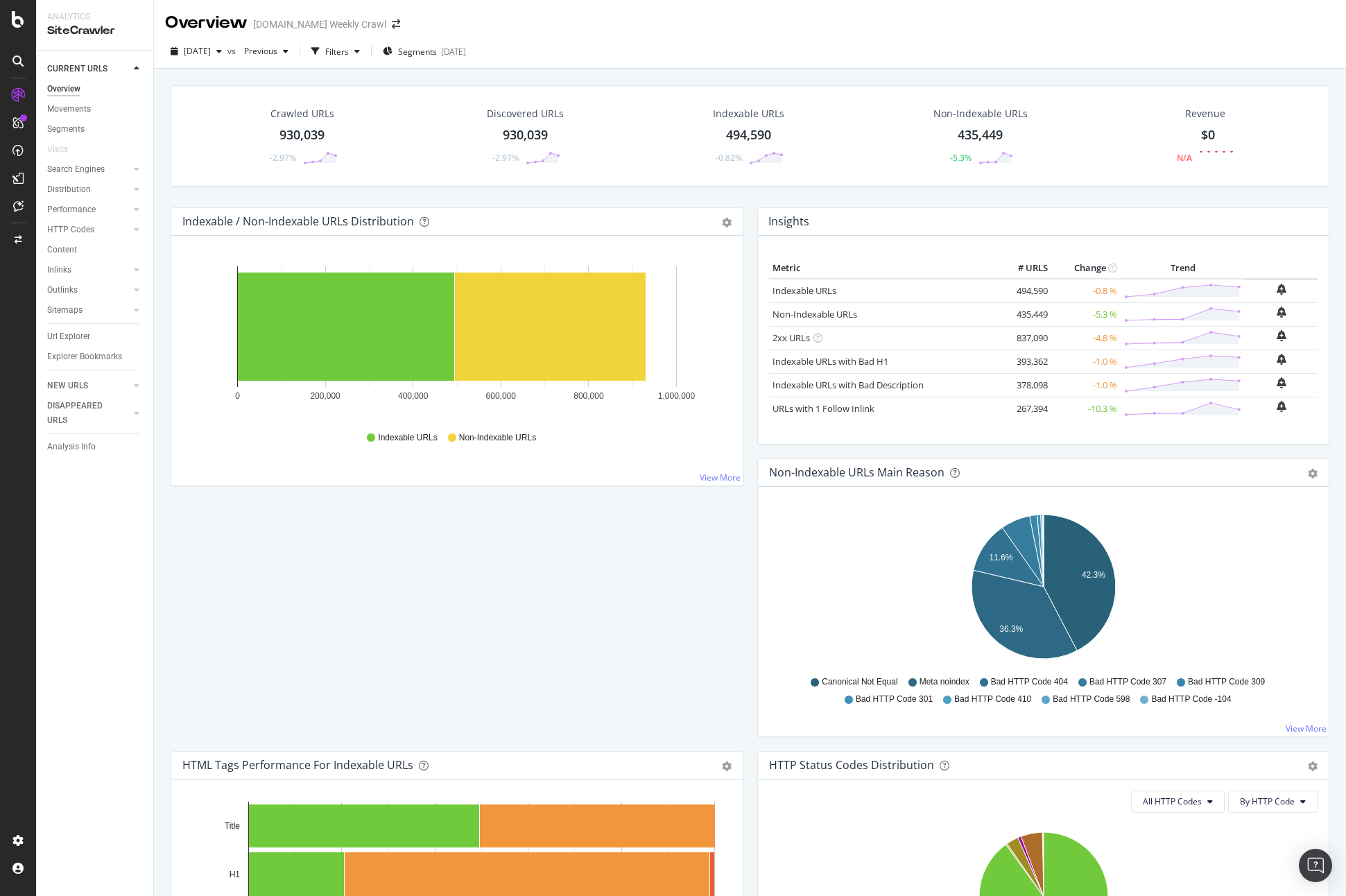
click at [762, 204] on div "Crawled URLs 930,039 -2.97% Discovered URLs 930,039 -2.97% Indexable URLs 494,5…" at bounding box center [750, 146] width 1173 height 122
click at [381, 190] on div "Crawled URLs 930,039 -2.97% Discovered URLs 930,039 -2.97% Indexable URLs 494,5…" at bounding box center [750, 146] width 1173 height 122
click at [349, 53] on div "Filters" at bounding box center [337, 51] width 24 height 12
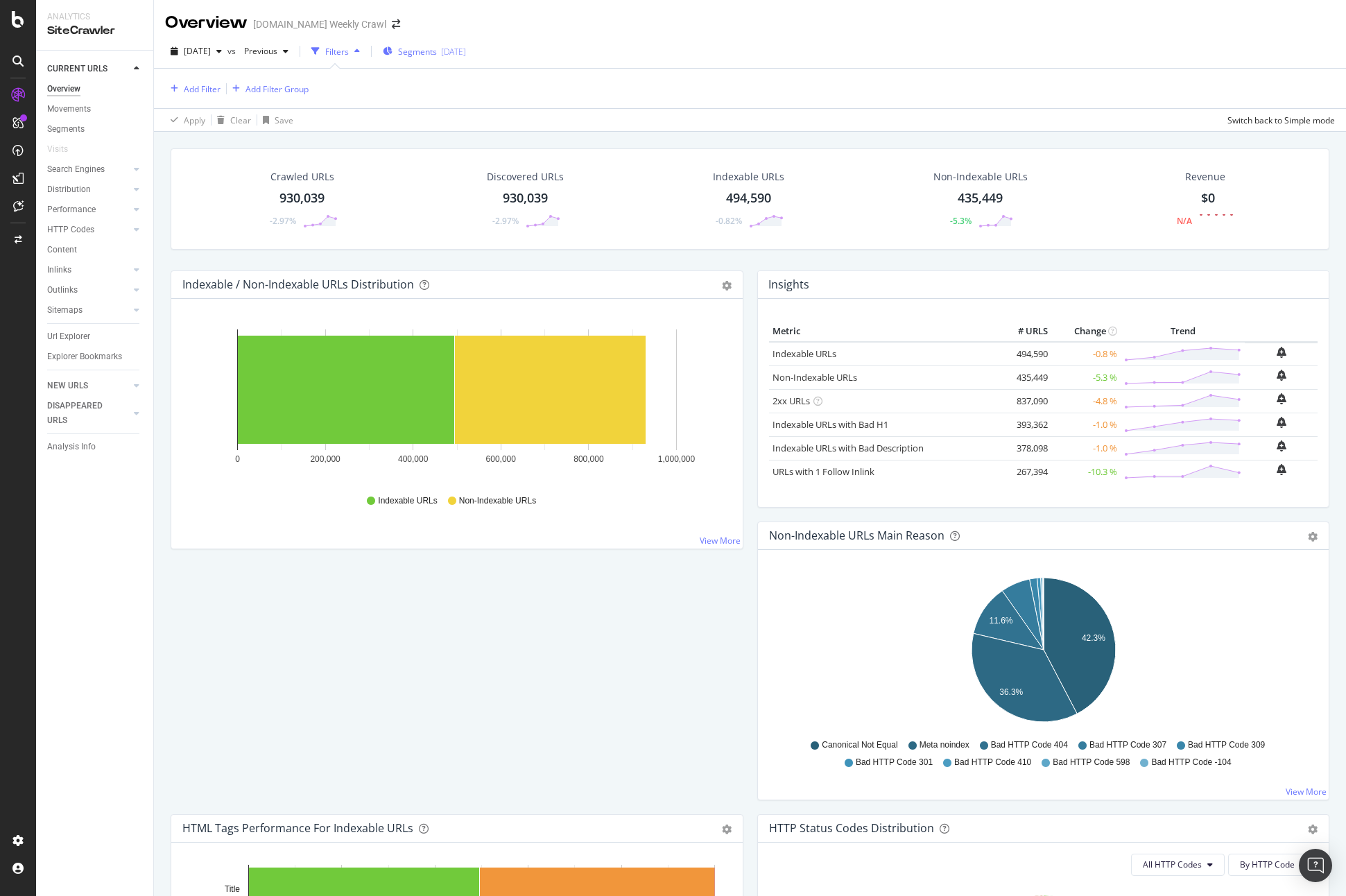
click at [437, 55] on span "Segments" at bounding box center [418, 51] width 39 height 12
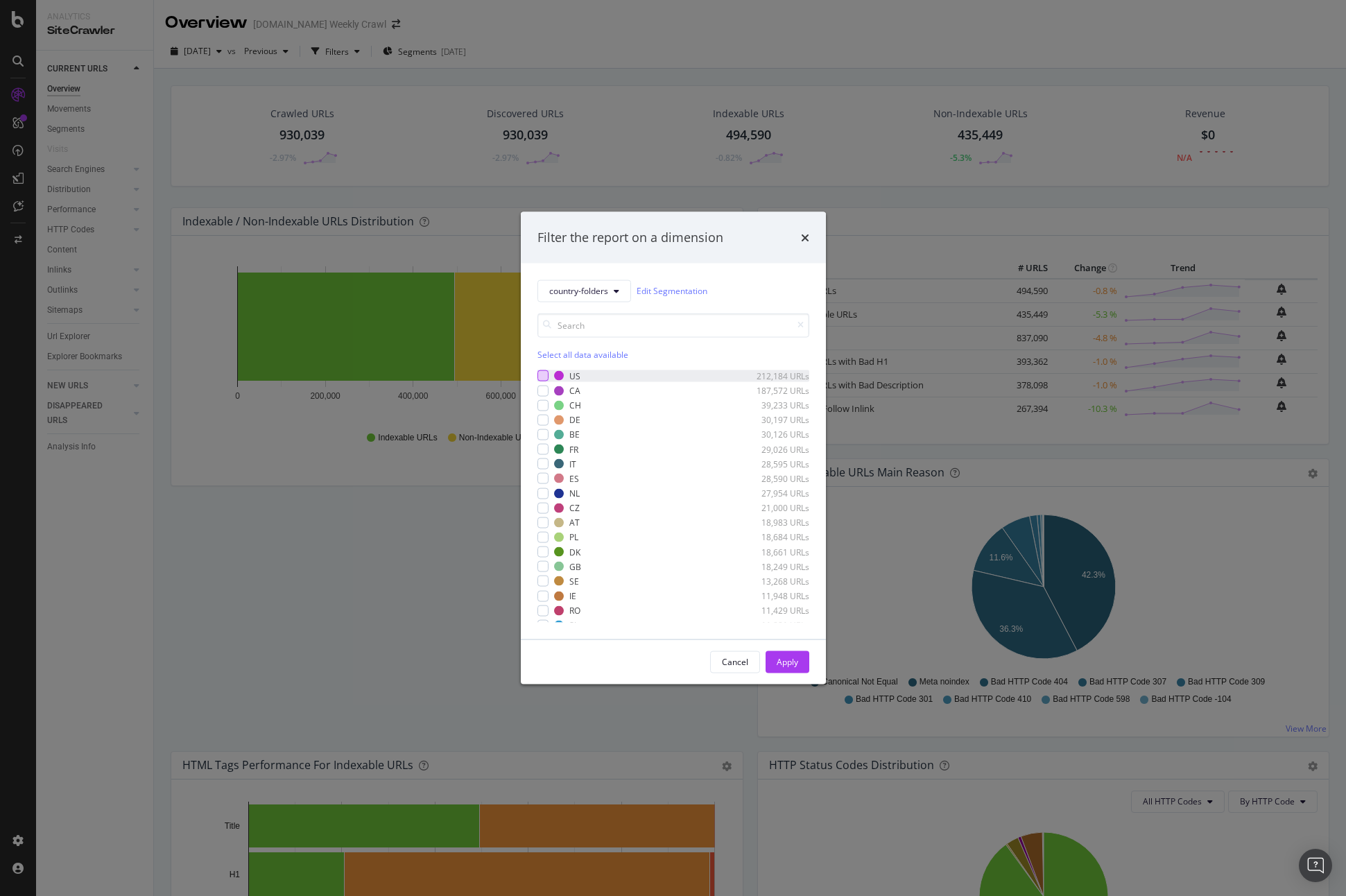
click at [547, 373] on div "modal" at bounding box center [543, 376] width 11 height 11
drag, startPoint x: 790, startPoint y: 664, endPoint x: 730, endPoint y: 537, distance: 140.5
click at [790, 664] on div "Apply" at bounding box center [787, 662] width 21 height 12
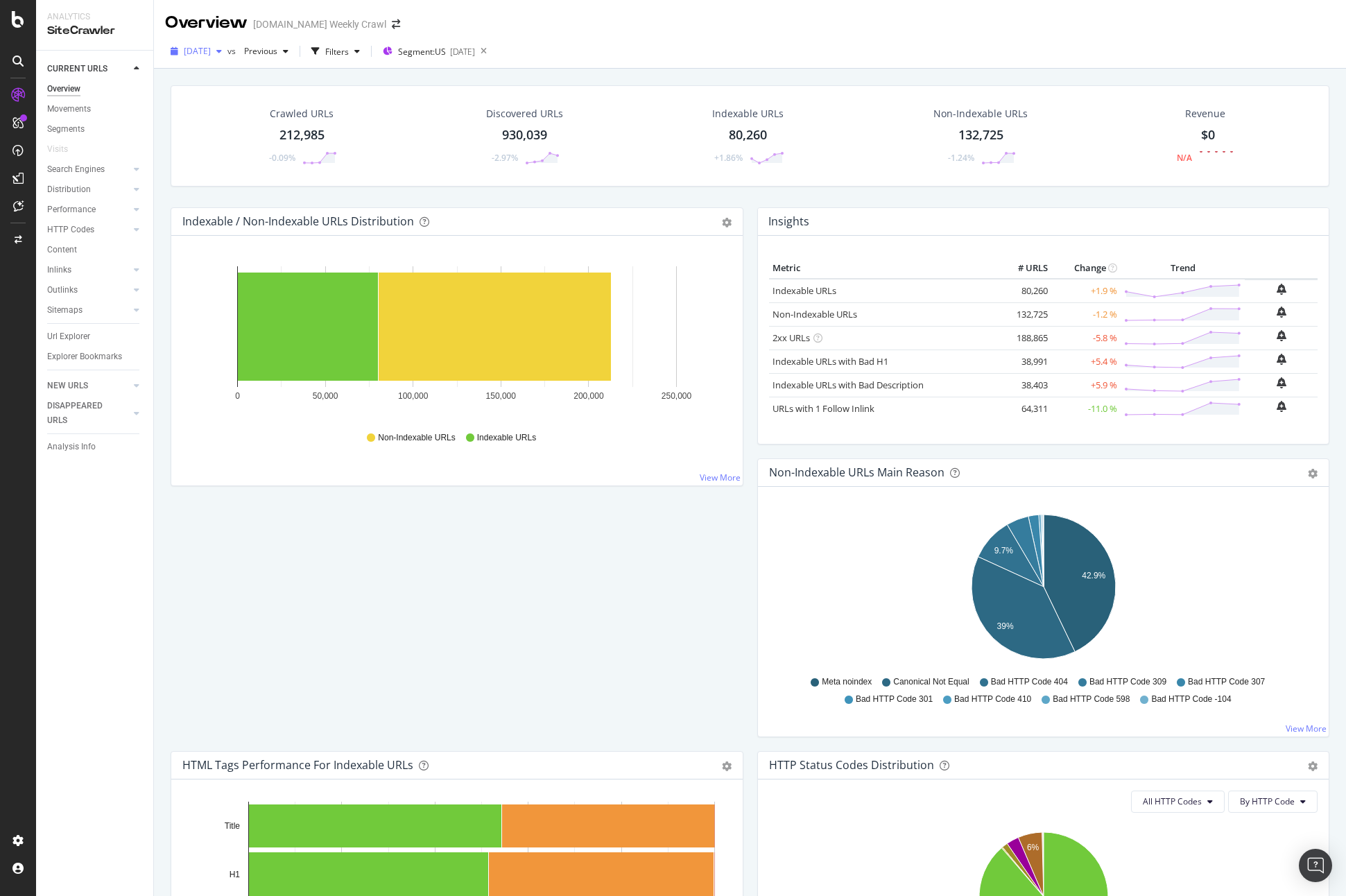
click at [211, 55] on span "2025 Sep. 4th" at bounding box center [197, 51] width 27 height 12
click at [236, 129] on div "2025 Aug. 28th" at bounding box center [222, 126] width 74 height 12
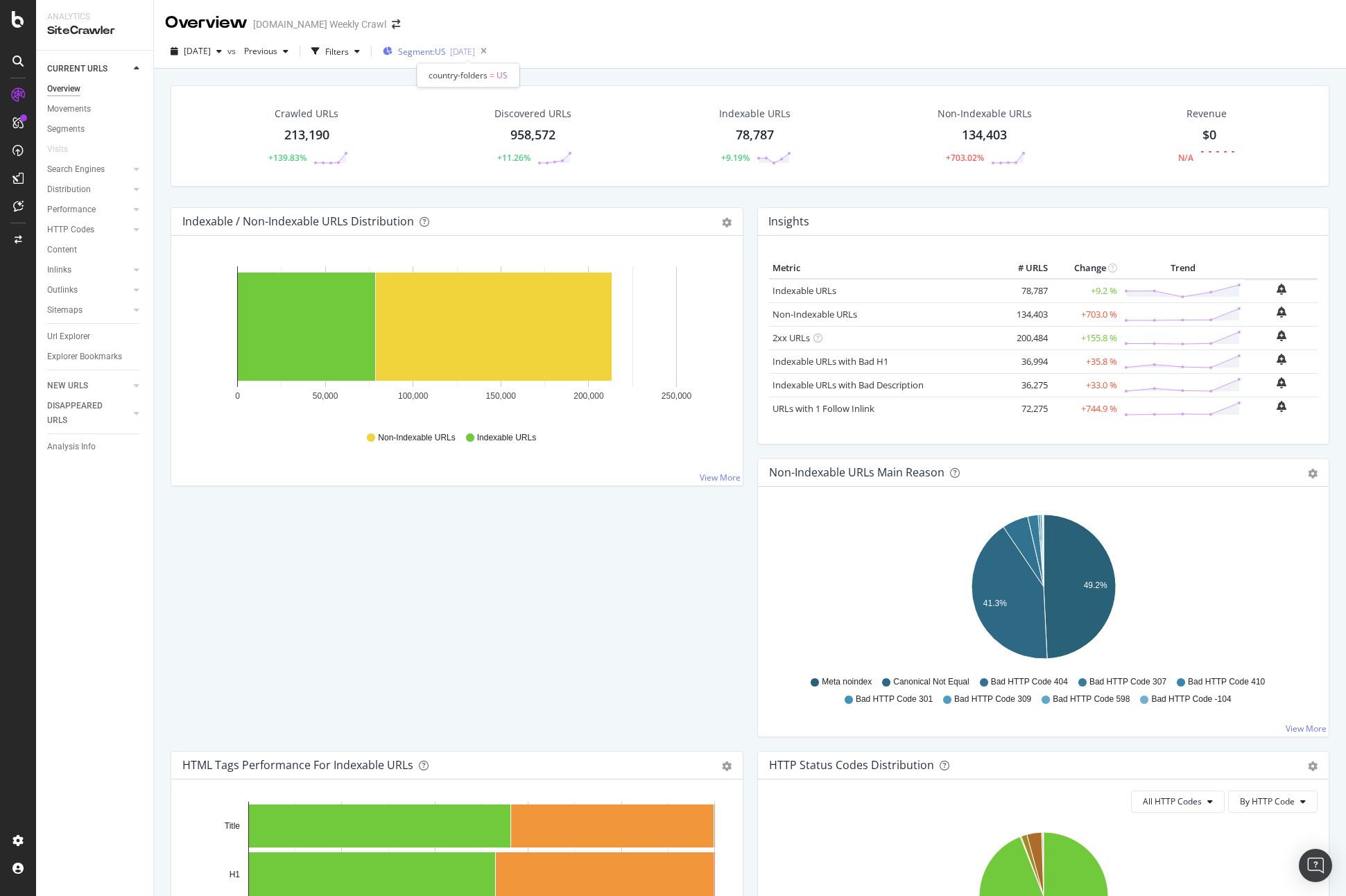
click at [442, 53] on span "Segment: US" at bounding box center [422, 51] width 48 height 12
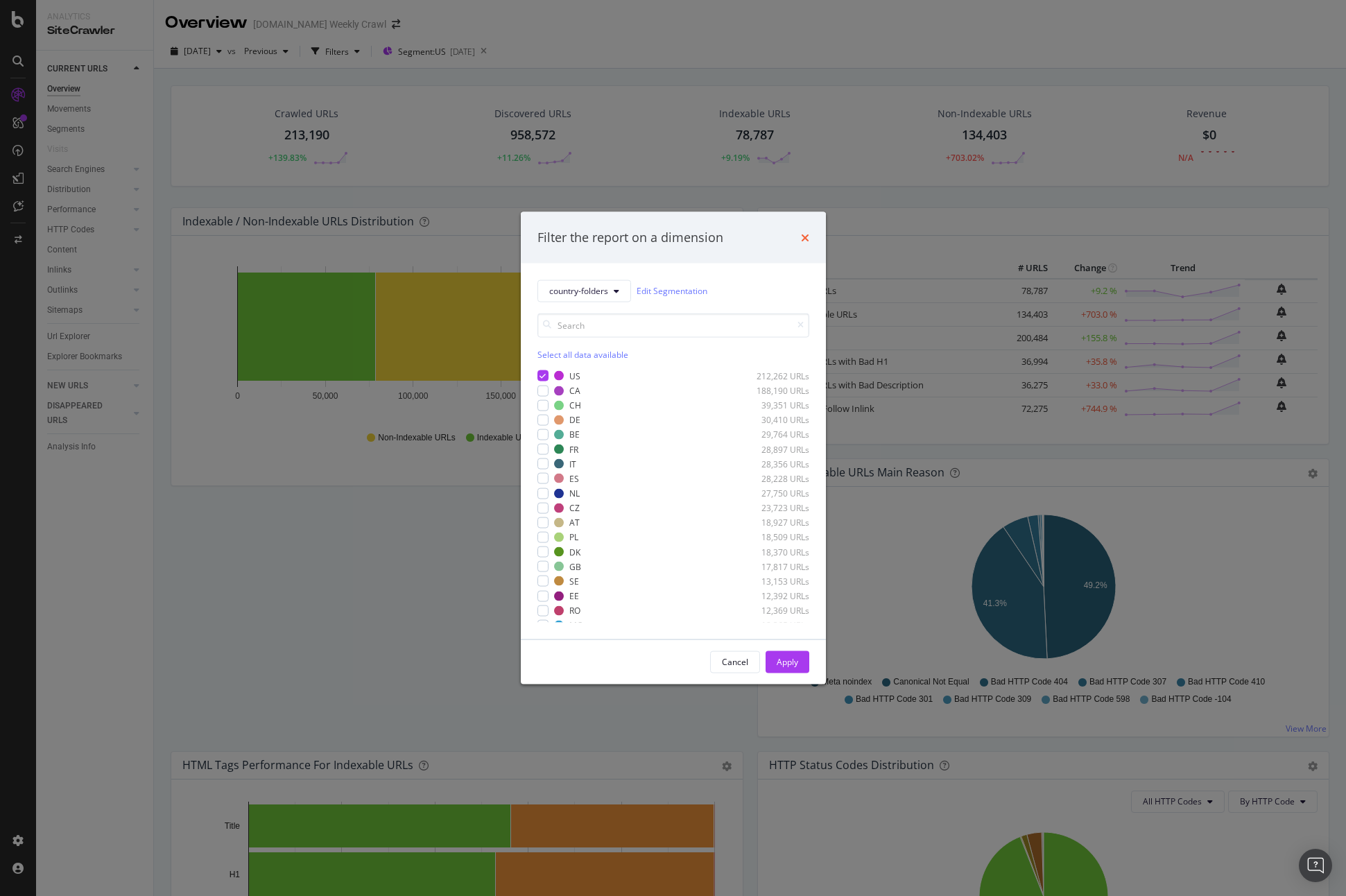
click at [802, 239] on icon "times" at bounding box center [805, 237] width 8 height 11
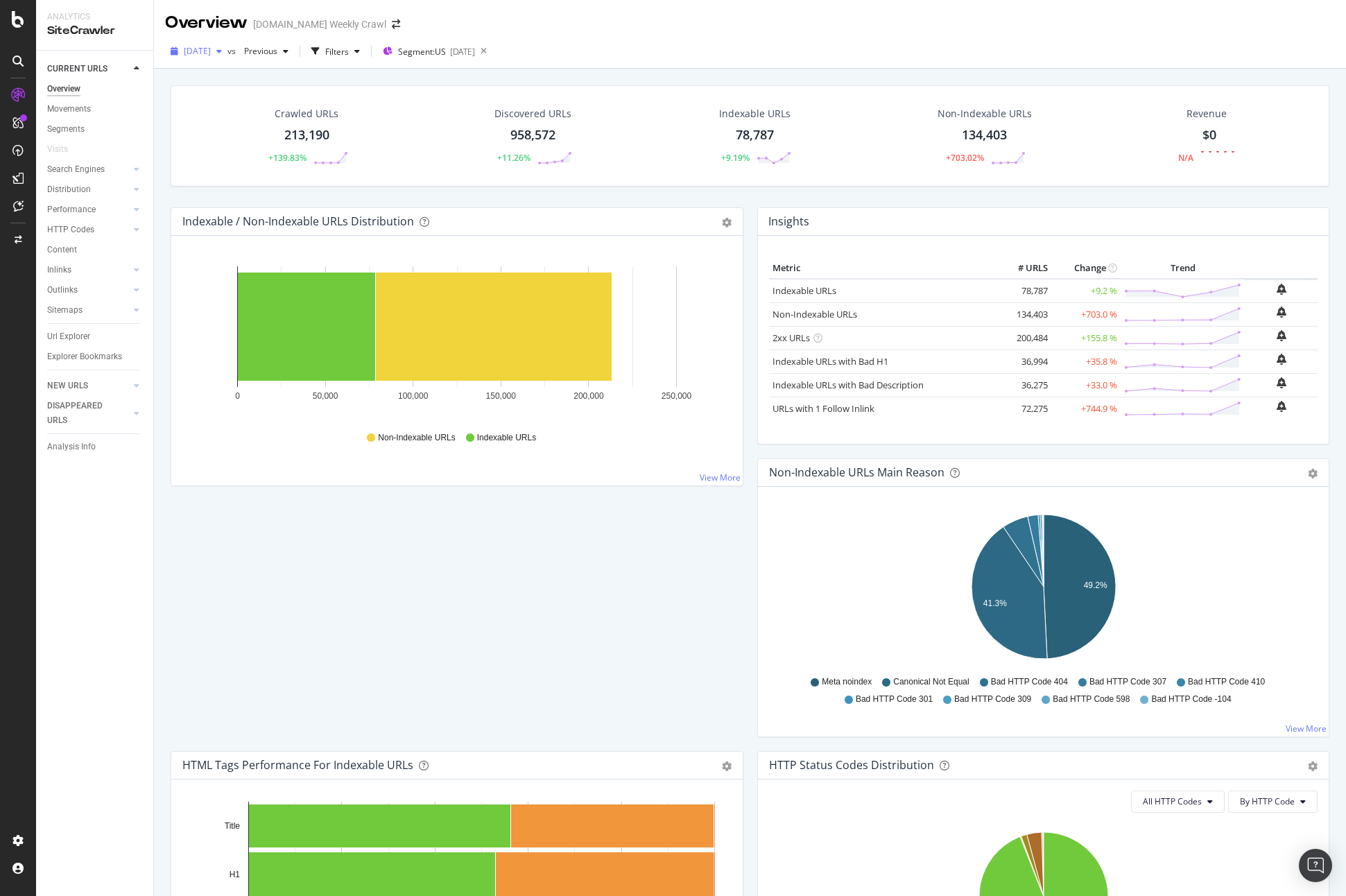
click at [211, 54] on span "2025 Aug. 28th" at bounding box center [197, 51] width 27 height 12
click at [238, 158] on div "2025 Aug. 21st 862K URLs" at bounding box center [257, 151] width 165 height 20
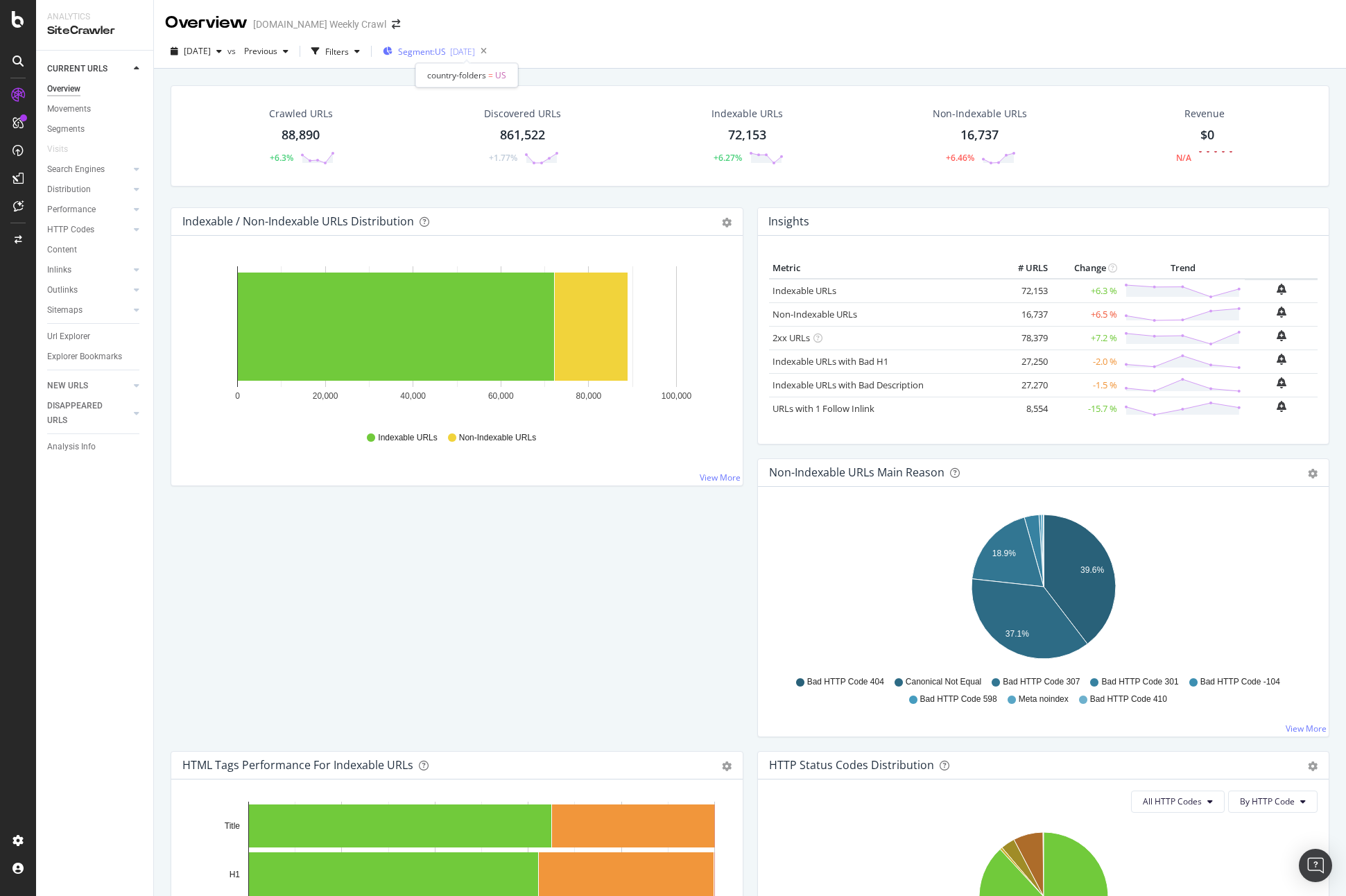
click at [446, 51] on span "Segment: US" at bounding box center [422, 51] width 48 height 12
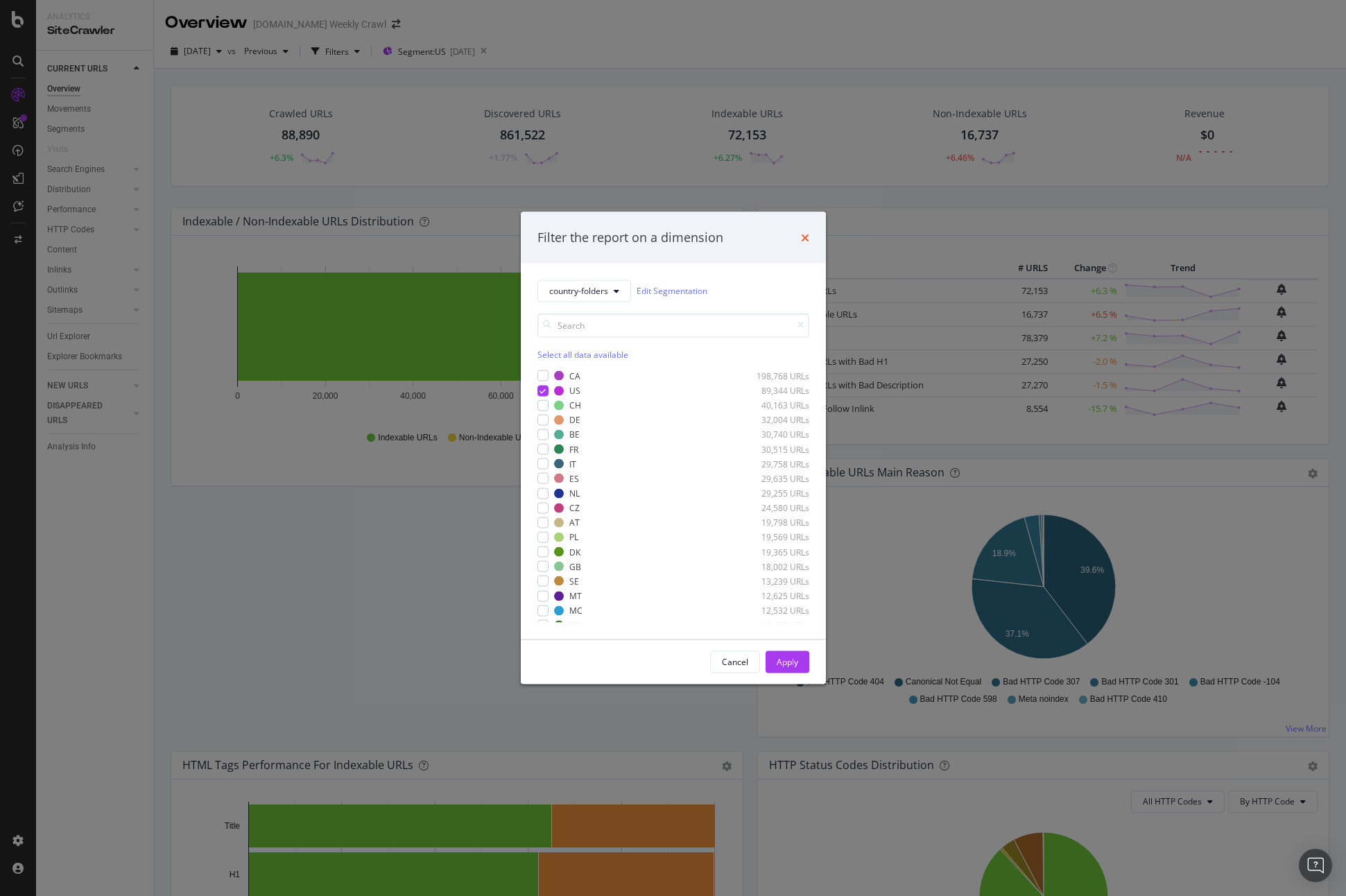
click at [809, 238] on icon "times" at bounding box center [805, 237] width 8 height 11
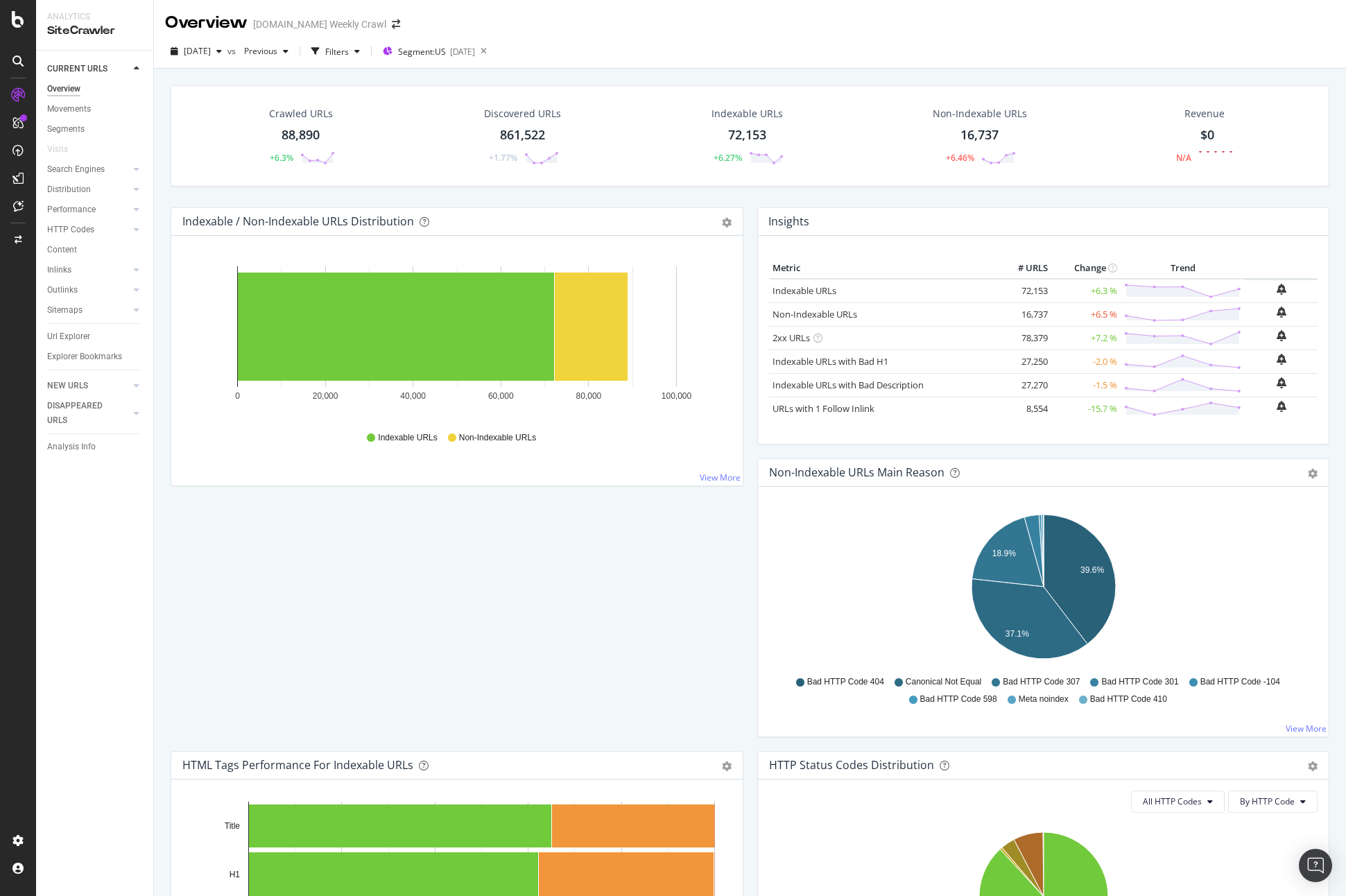
click at [598, 178] on div "Crawled URLs 88,890 +6.3% Discovered URLs 861,522 +1.77% Indexable URLs 72,153 …" at bounding box center [750, 136] width 1159 height 101
click at [790, 203] on div "Crawled URLs 88,890 +6.3% Discovered URLs 861,522 +1.77% Indexable URLs 72,153 …" at bounding box center [750, 146] width 1173 height 122
click at [85, 340] on div "Url Explorer" at bounding box center [68, 337] width 43 height 15
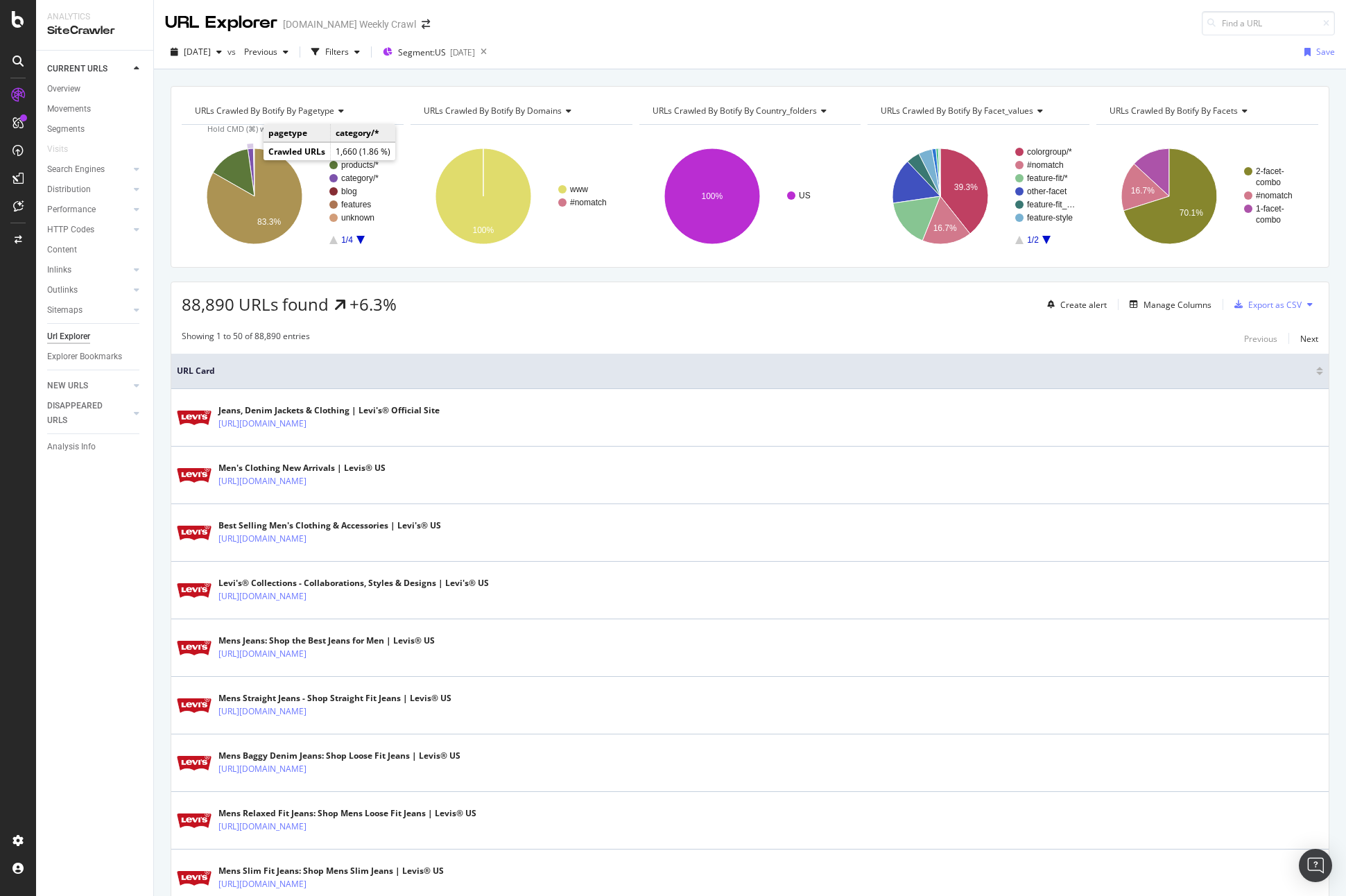
click at [251, 158] on icon "A chart." at bounding box center [251, 172] width 7 height 48
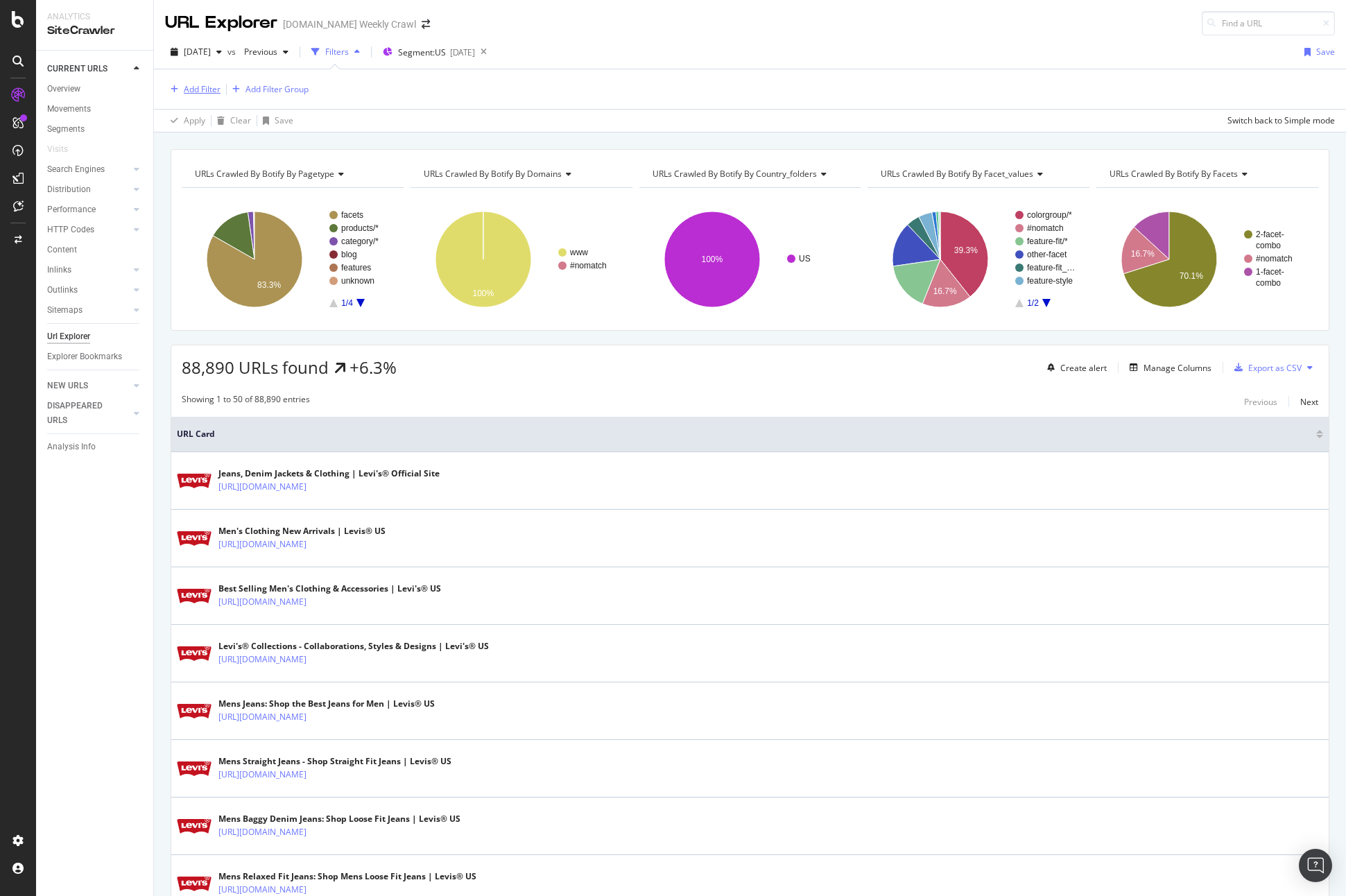
click at [211, 87] on div "Add Filter" at bounding box center [202, 89] width 37 height 12
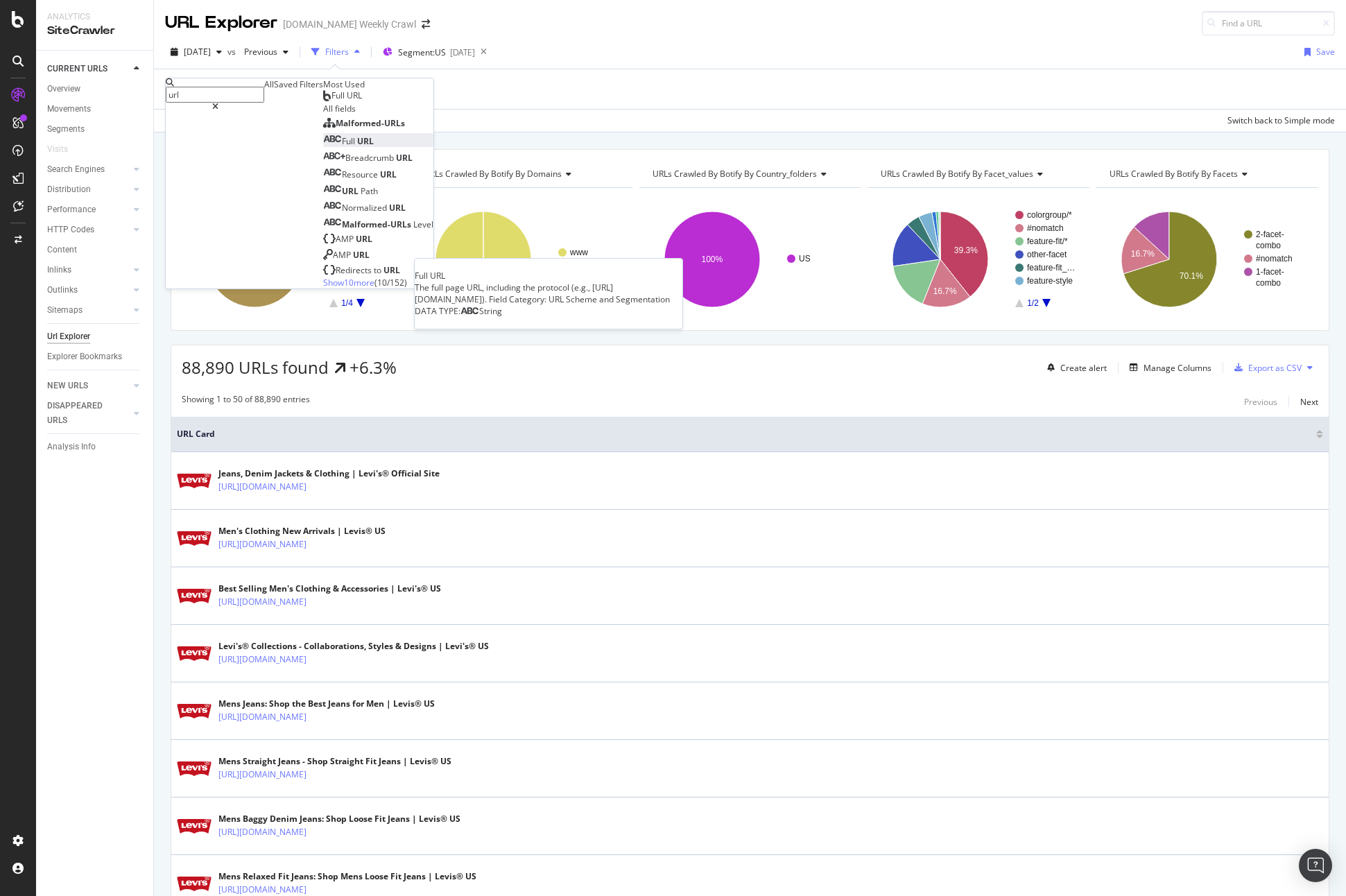
type input "url"
click at [323, 147] on div "Full URL" at bounding box center [348, 141] width 51 height 12
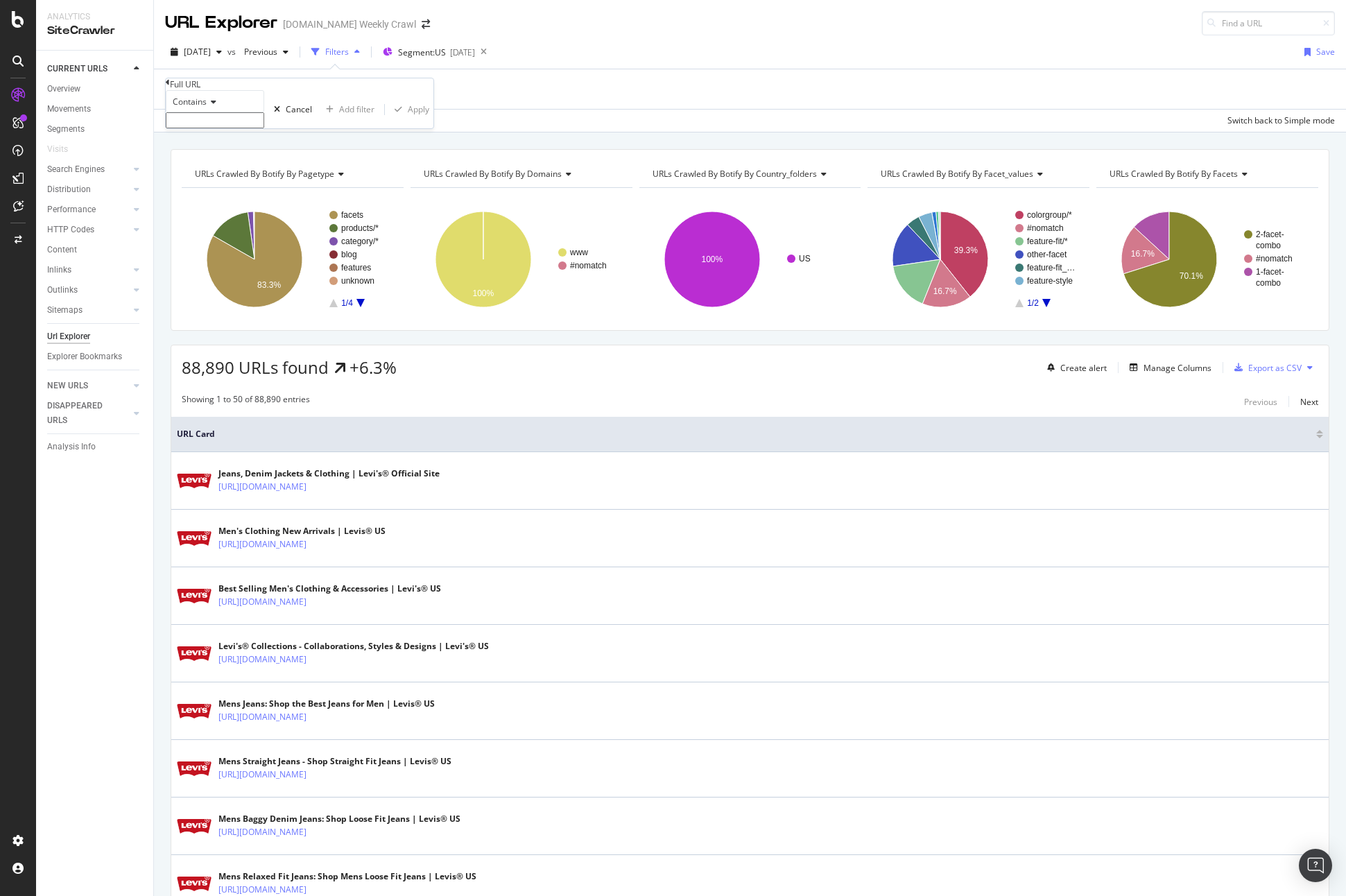
click at [200, 129] on input "text" at bounding box center [215, 121] width 99 height 16
type input "/c/"
click at [408, 119] on div "Apply" at bounding box center [418, 113] width 21 height 12
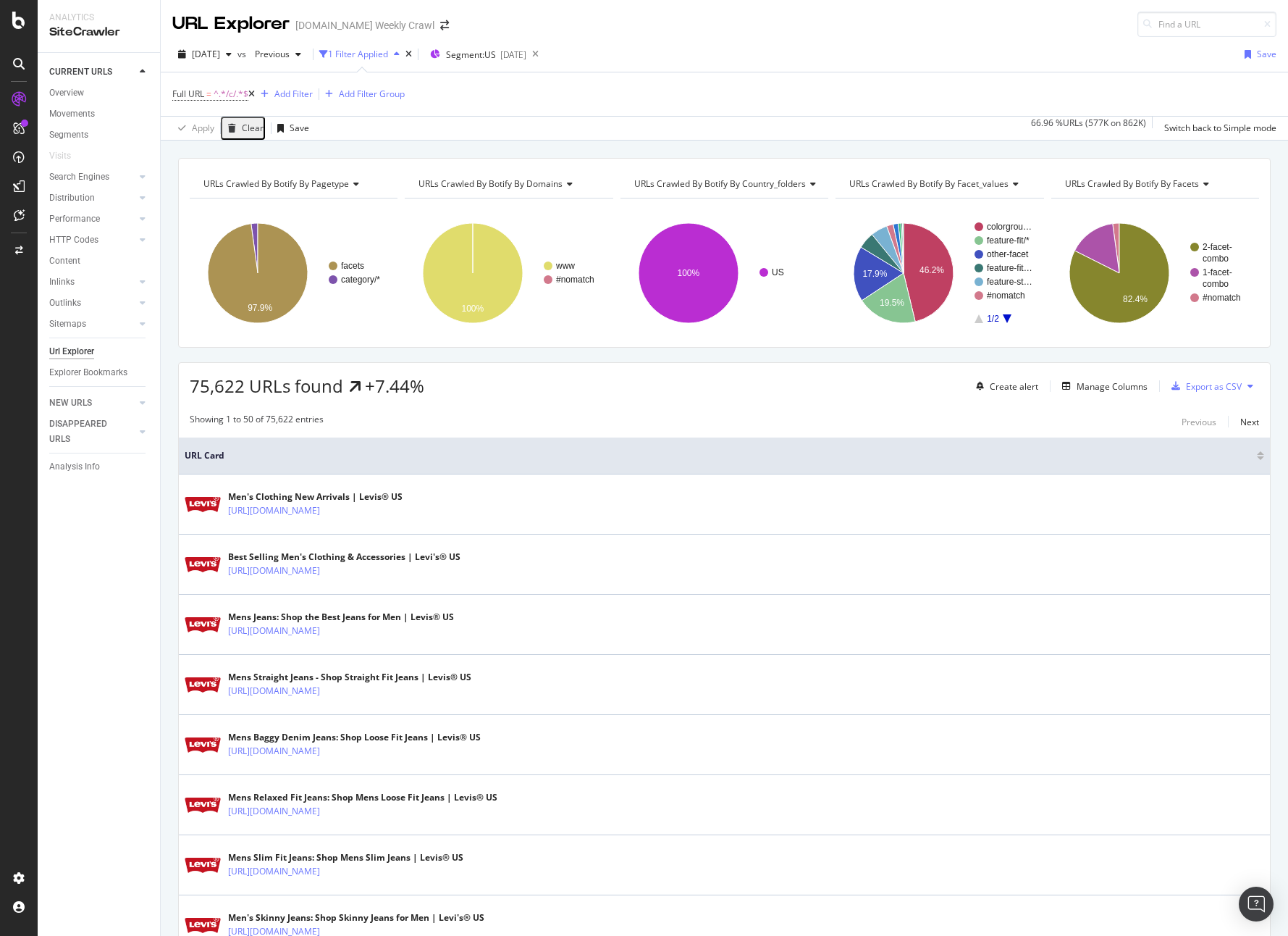
click at [632, 380] on div "75,622 URLs found +7.44% Create alert Manage Columns Export as CSV" at bounding box center [725, 381] width 1091 height 35
click at [1231, 380] on div "Export as CSV" at bounding box center [1214, 386] width 56 height 12
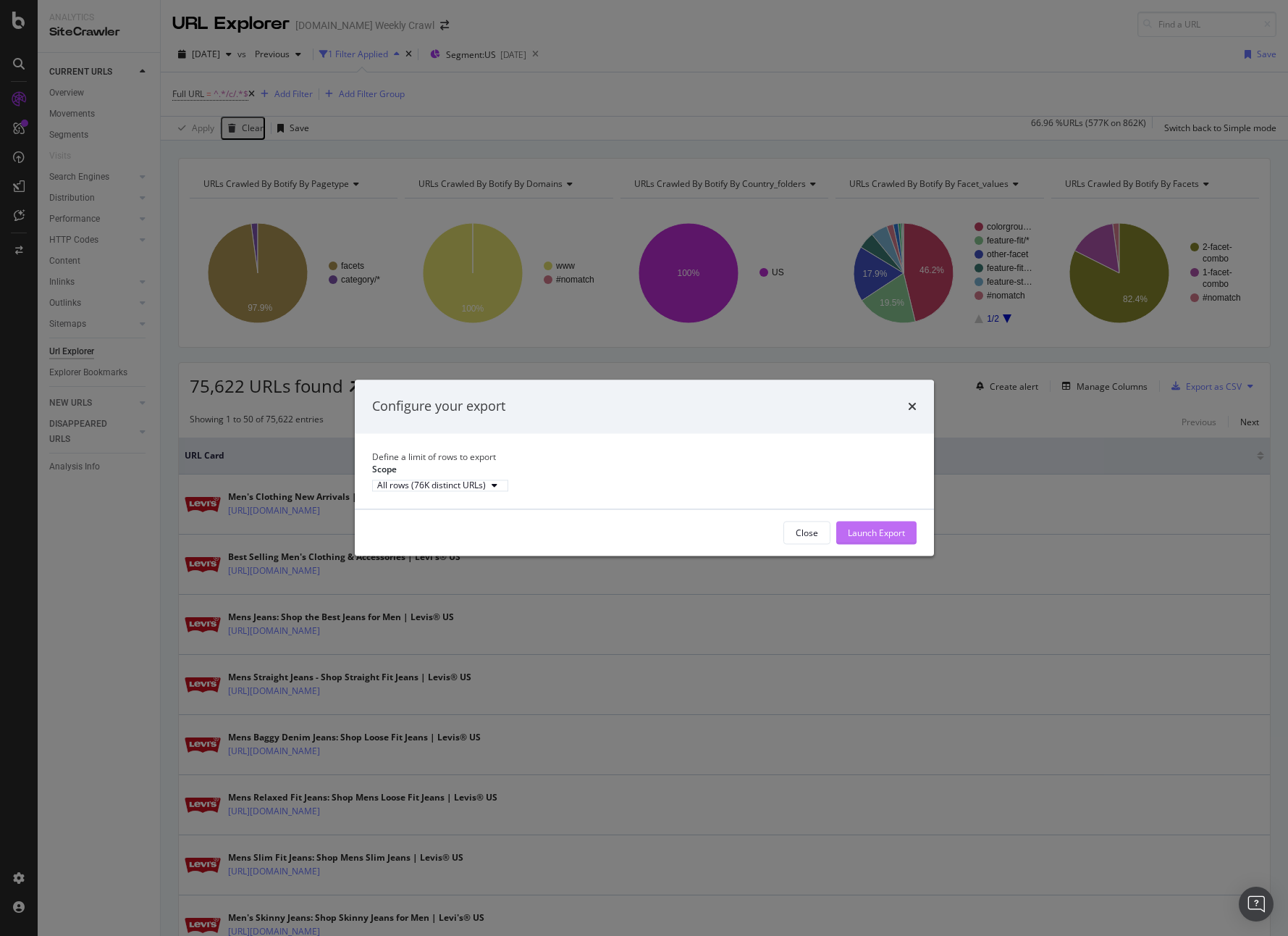
click at [875, 539] on div "Launch Export" at bounding box center [877, 533] width 58 height 12
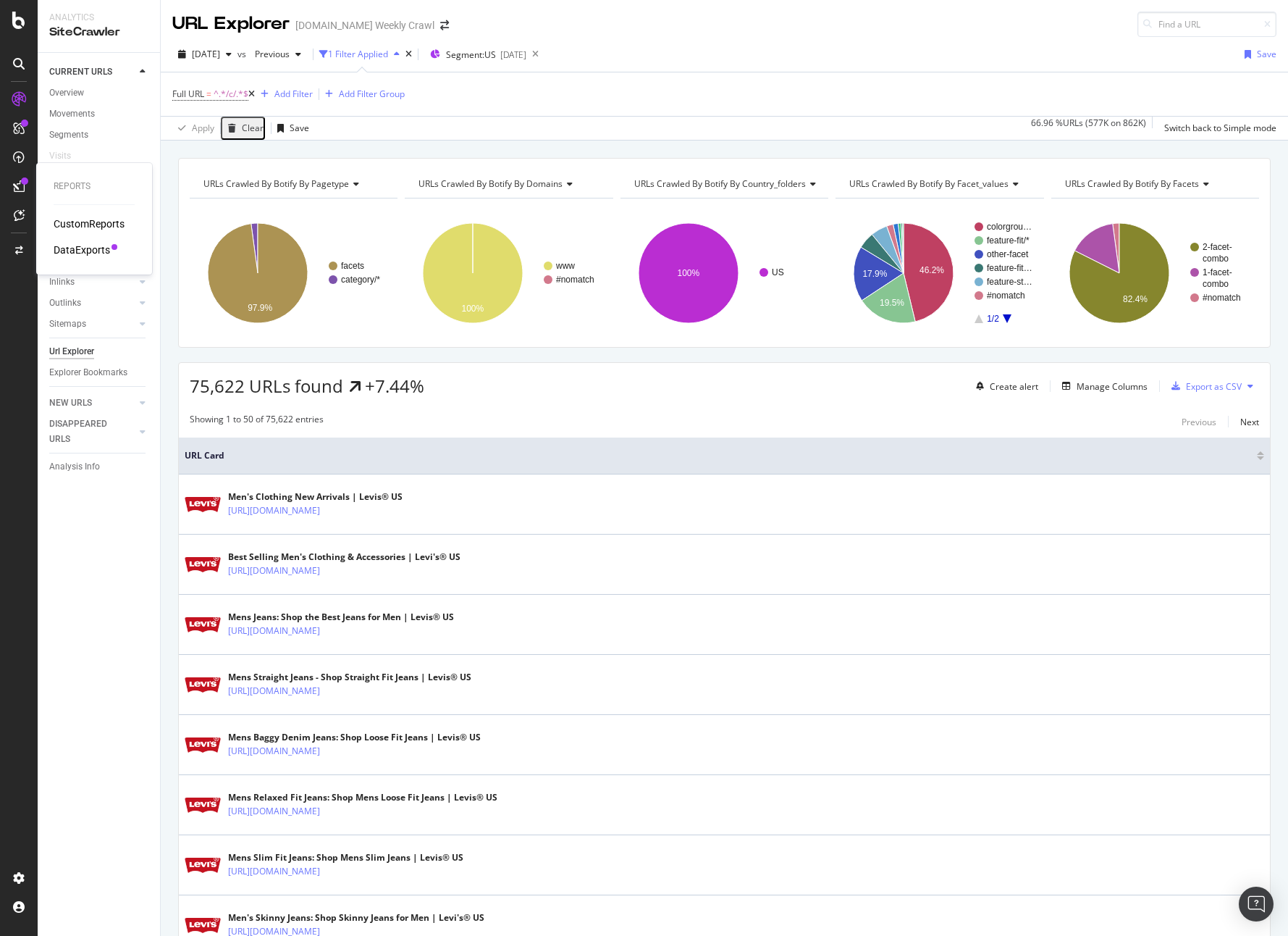
click at [68, 247] on div "DataExports" at bounding box center [82, 250] width 57 height 15
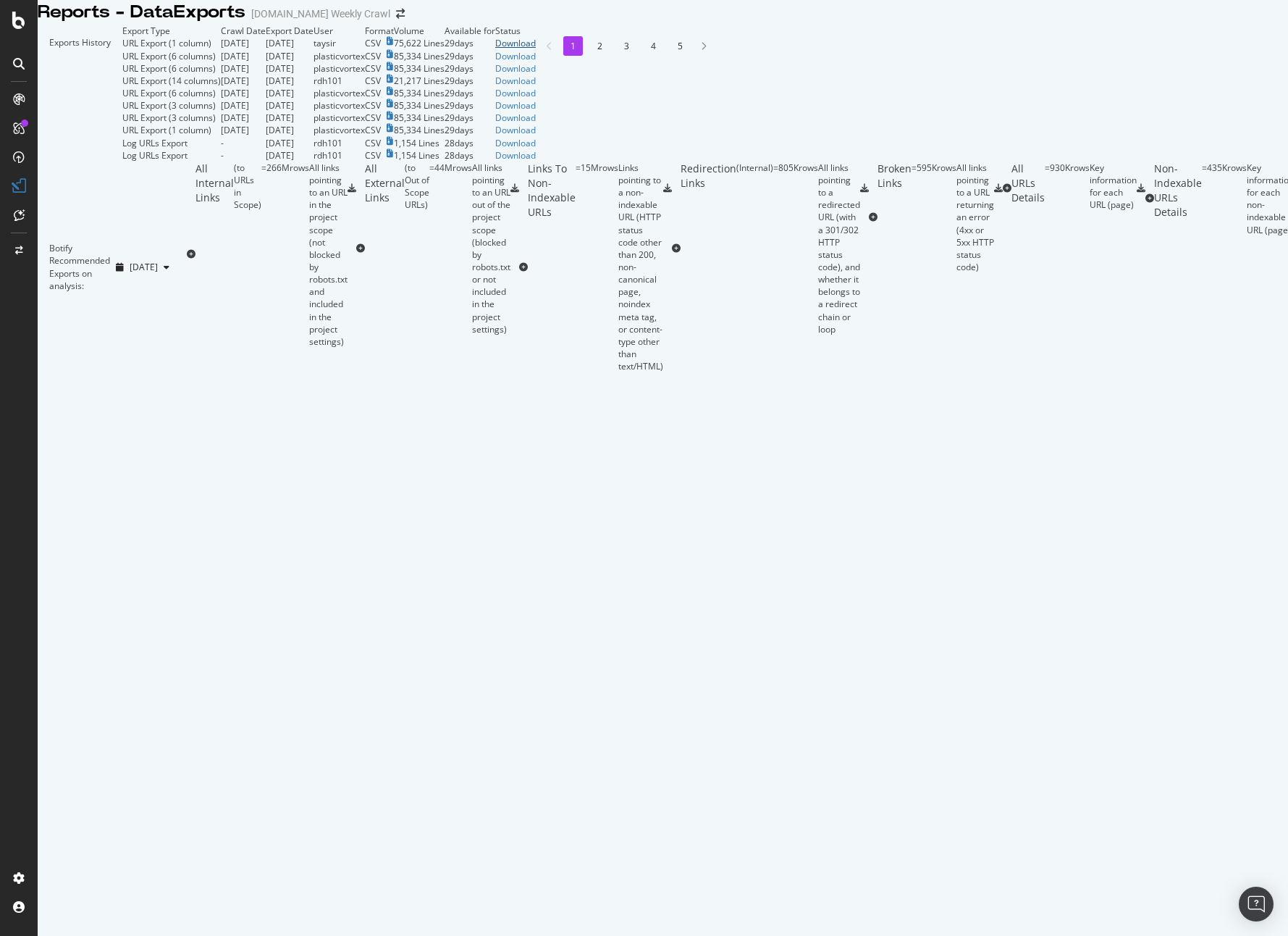
click at [536, 49] on div "Download" at bounding box center [515, 43] width 41 height 12
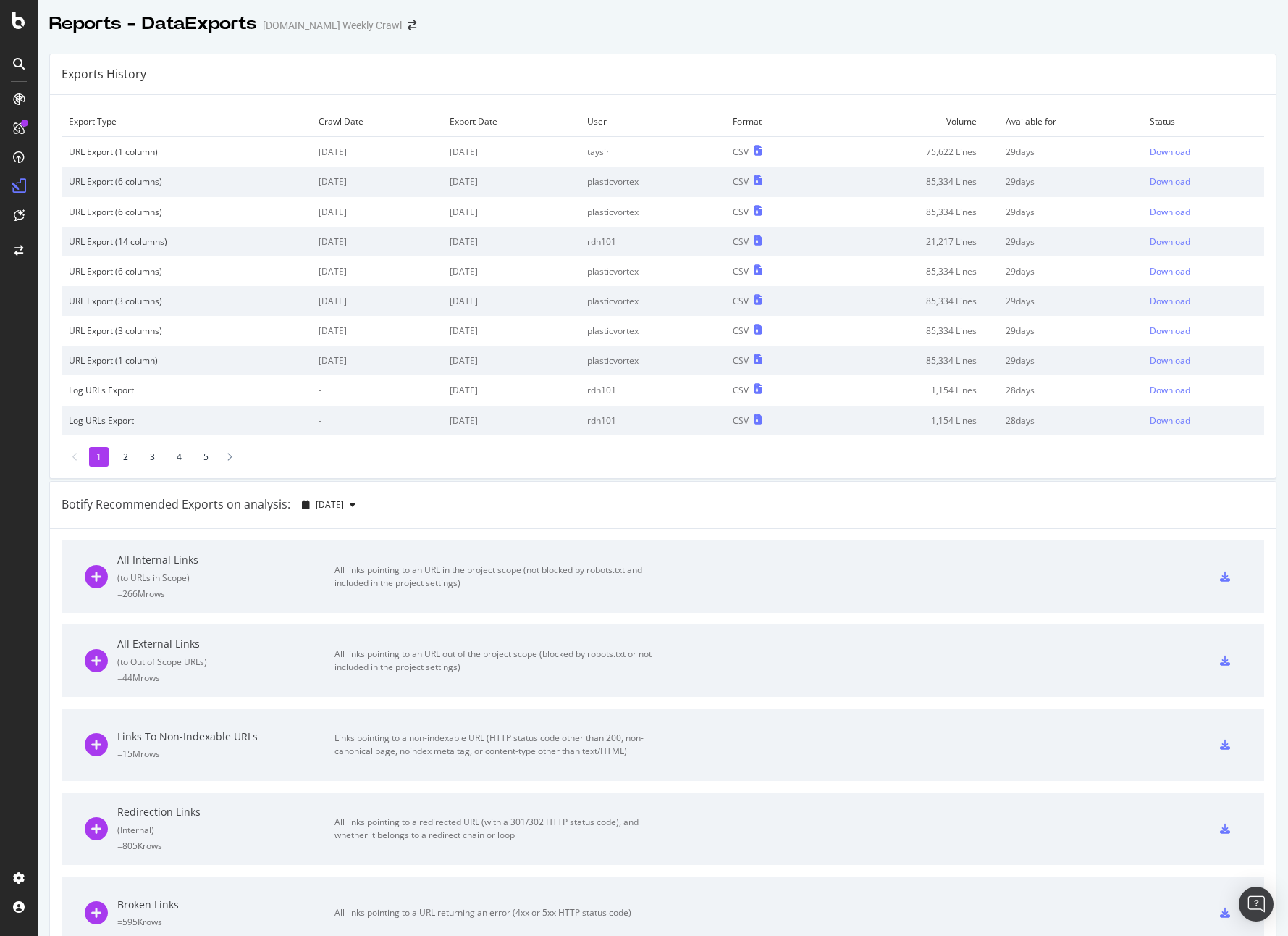
click at [585, 500] on div "Botify Recommended Exports on analysis: [DATE]" at bounding box center [662, 504] width 1226 height 47
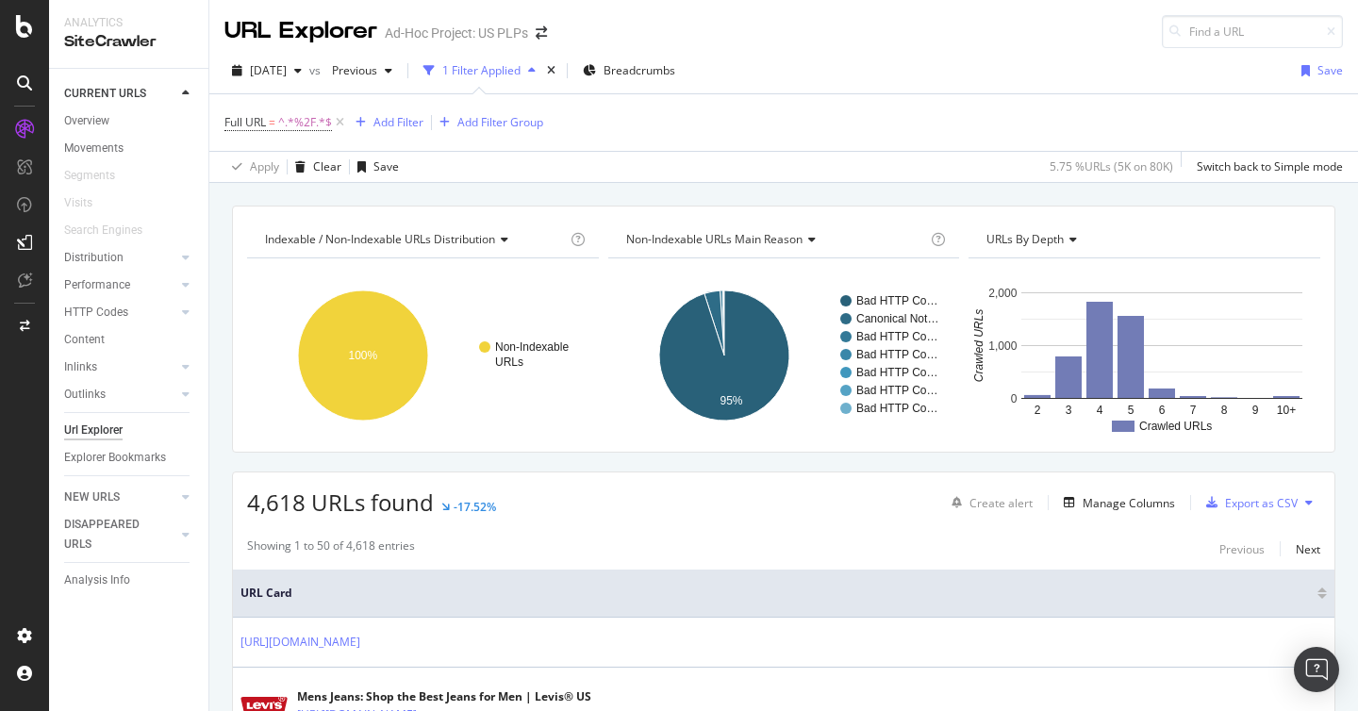
scroll to position [498, 0]
